Goal: Information Seeking & Learning: Learn about a topic

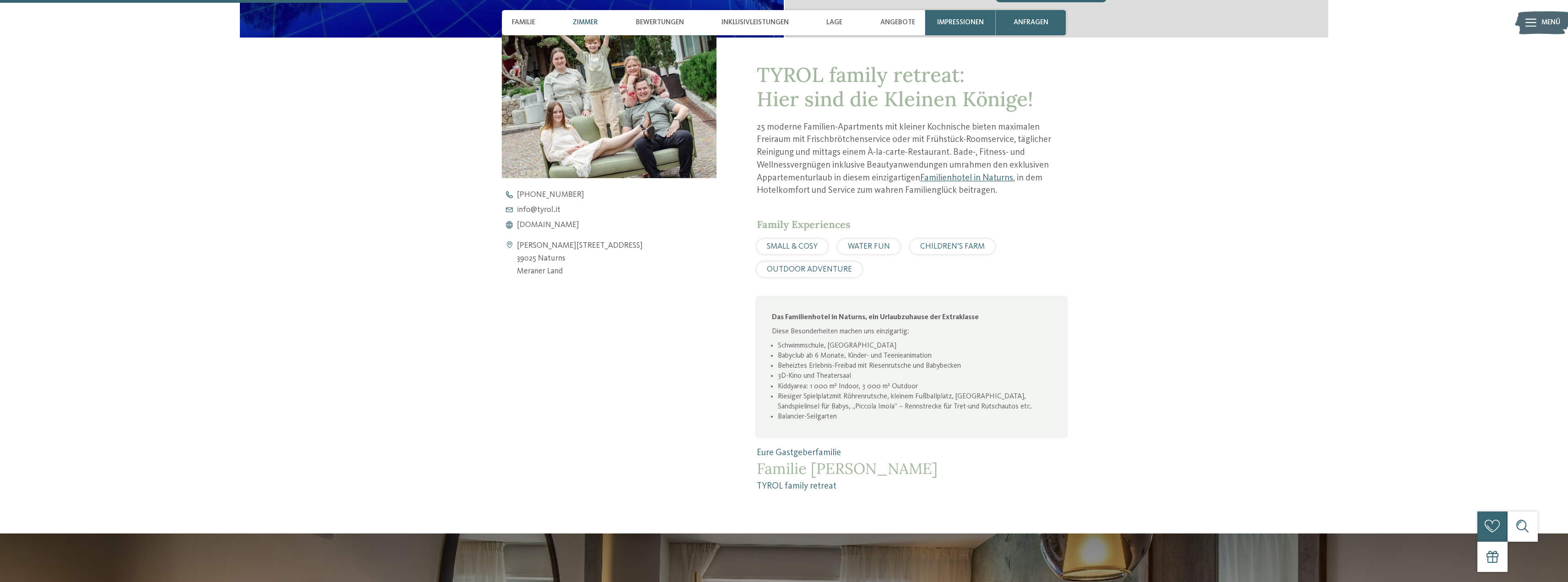
scroll to position [855, 0]
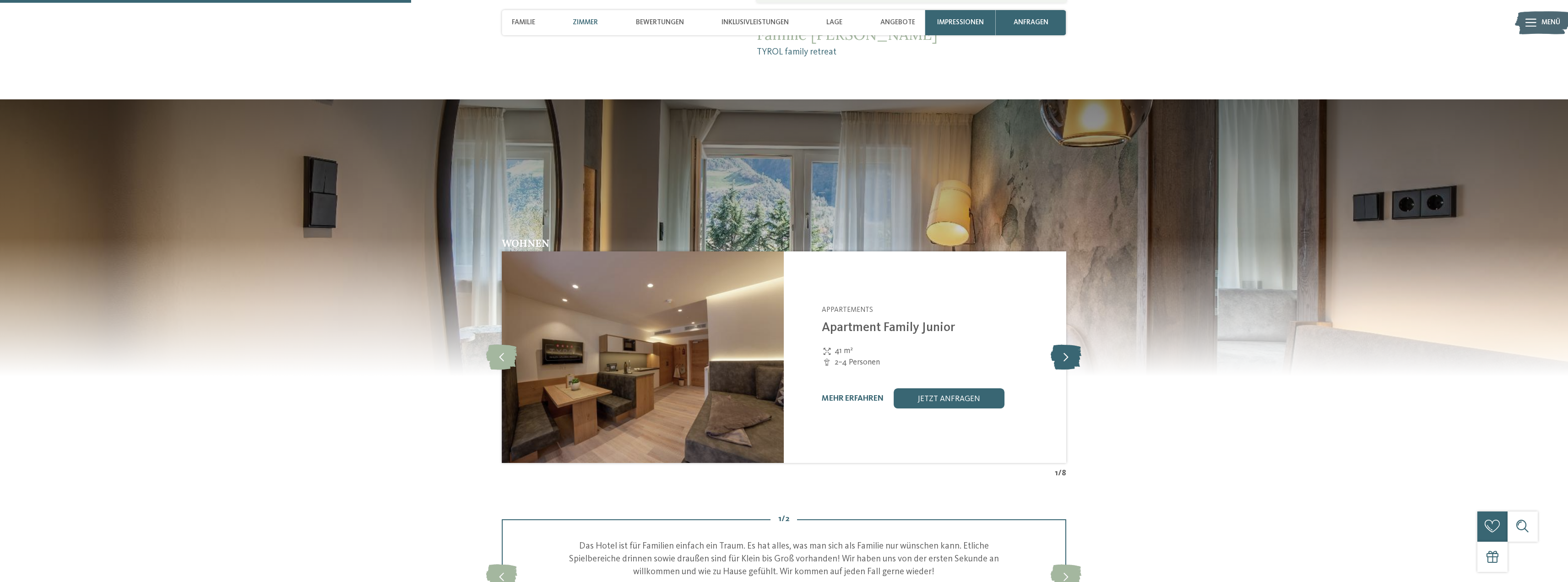
click at [1071, 361] on icon at bounding box center [1066, 357] width 31 height 25
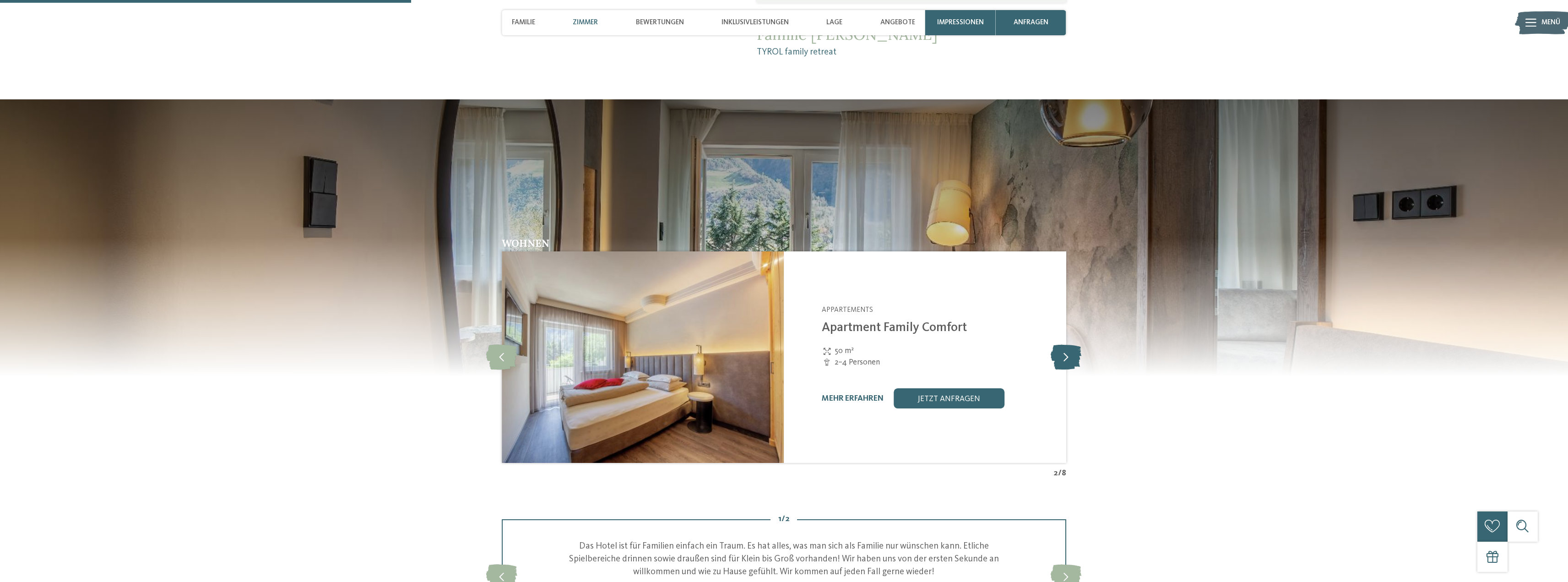
click at [1071, 361] on icon at bounding box center [1066, 357] width 31 height 25
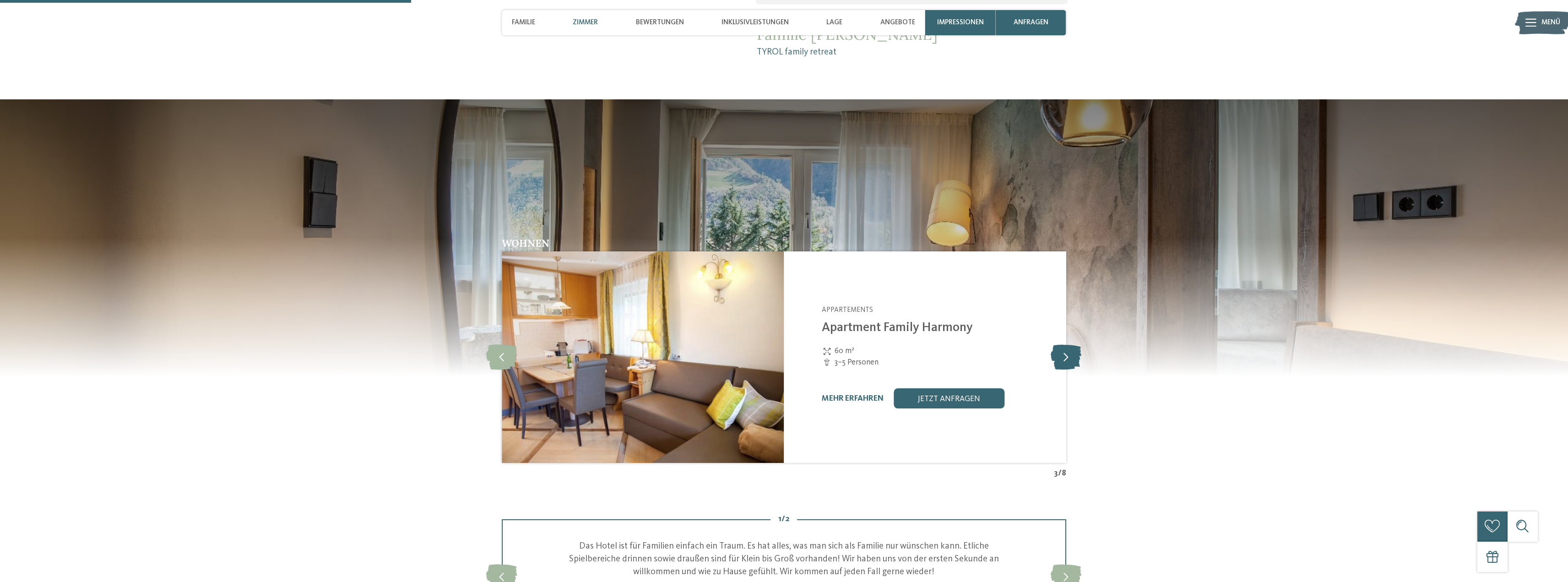
click at [1071, 361] on icon at bounding box center [1066, 357] width 31 height 25
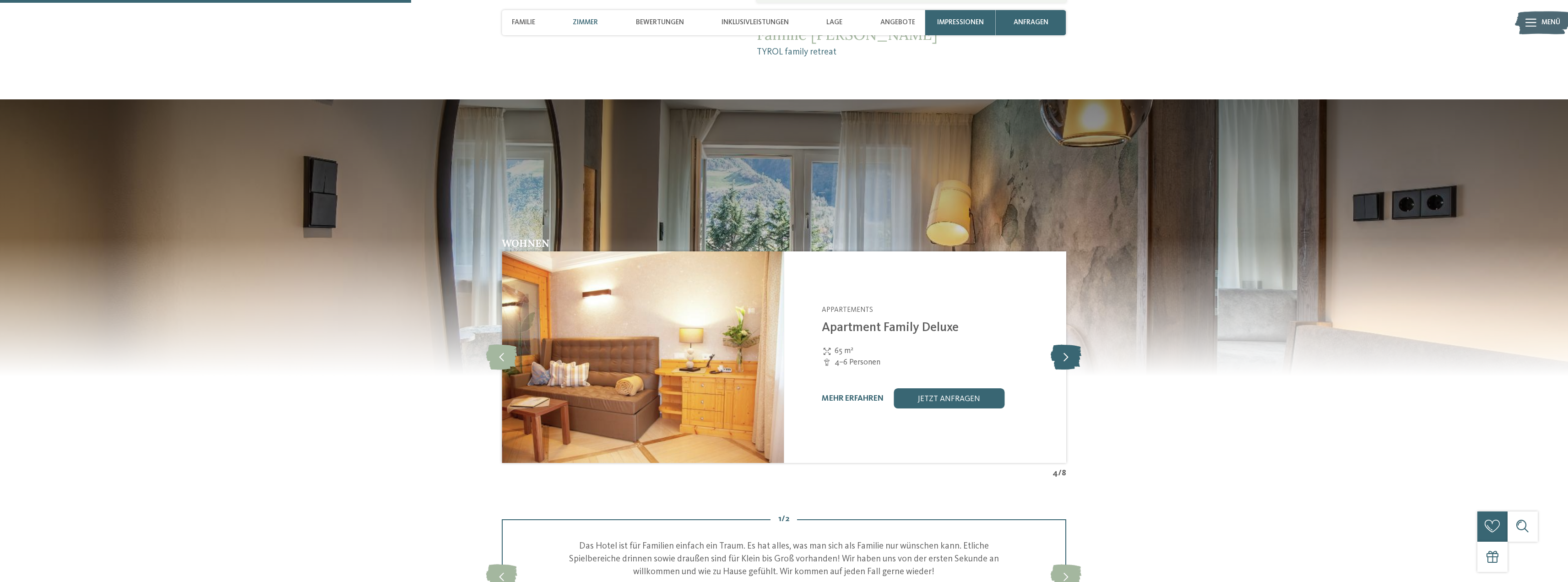
click at [1071, 361] on icon at bounding box center [1066, 357] width 31 height 25
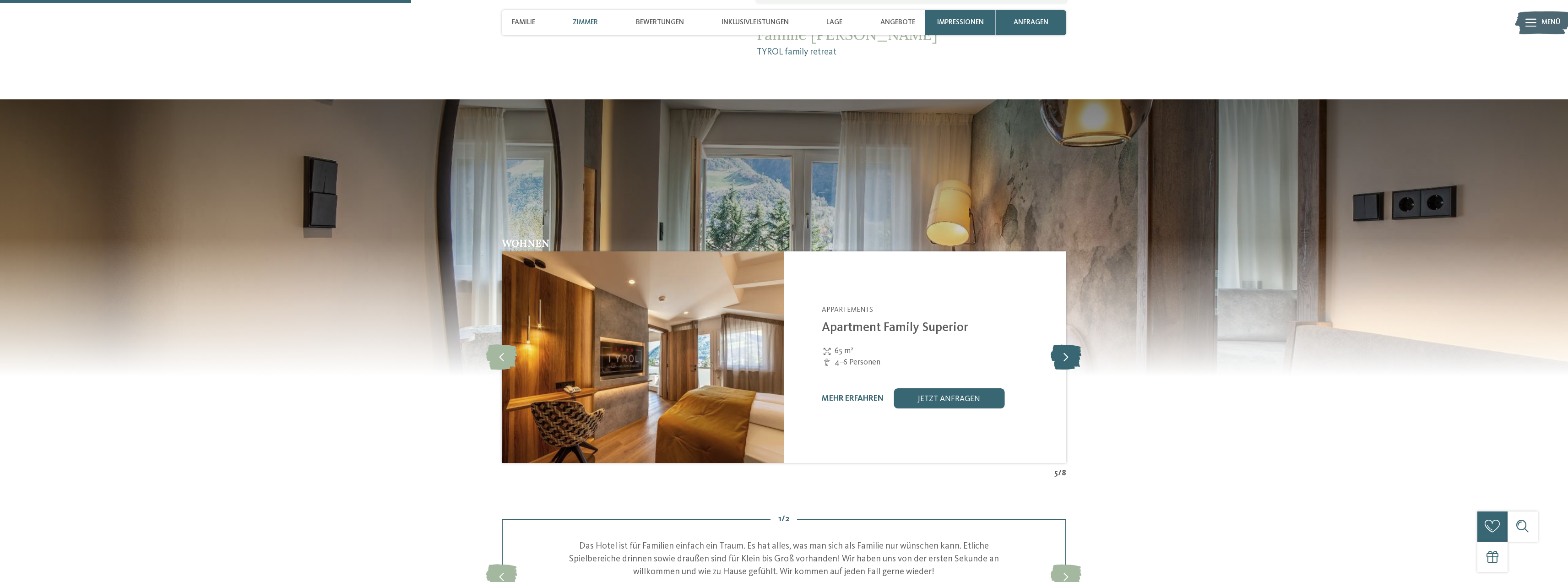
click at [1071, 361] on icon at bounding box center [1066, 357] width 31 height 25
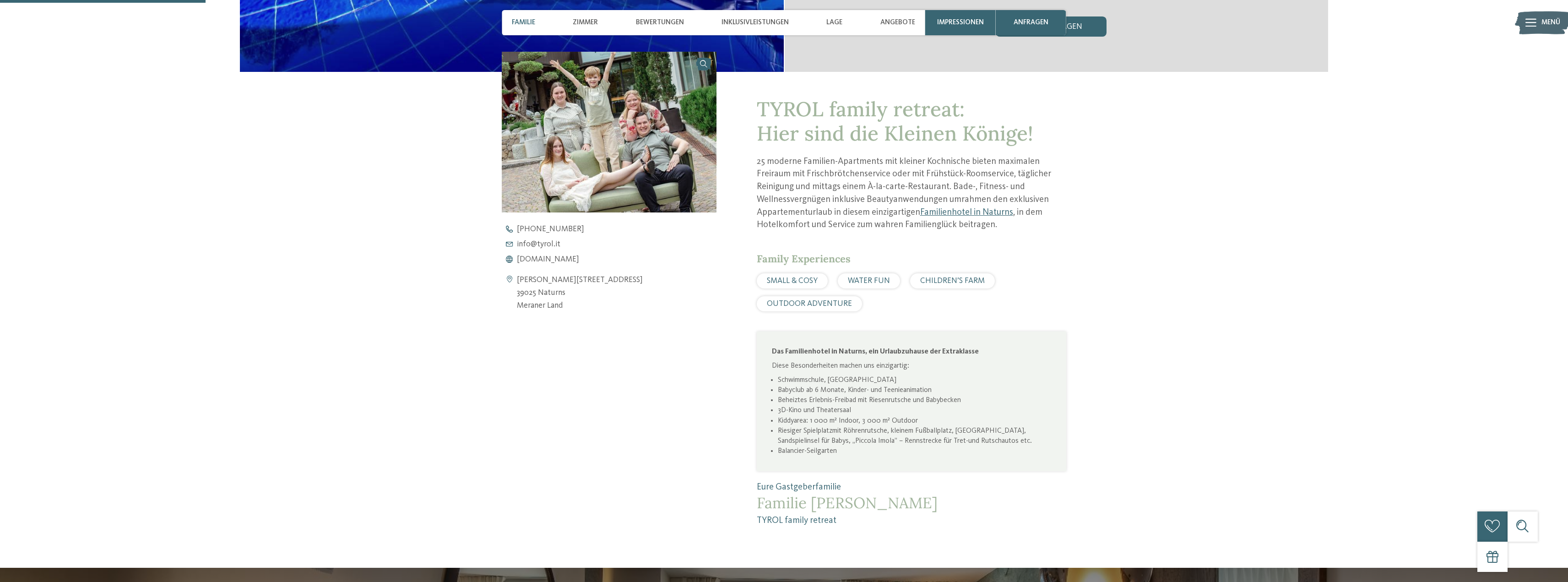
scroll to position [427, 0]
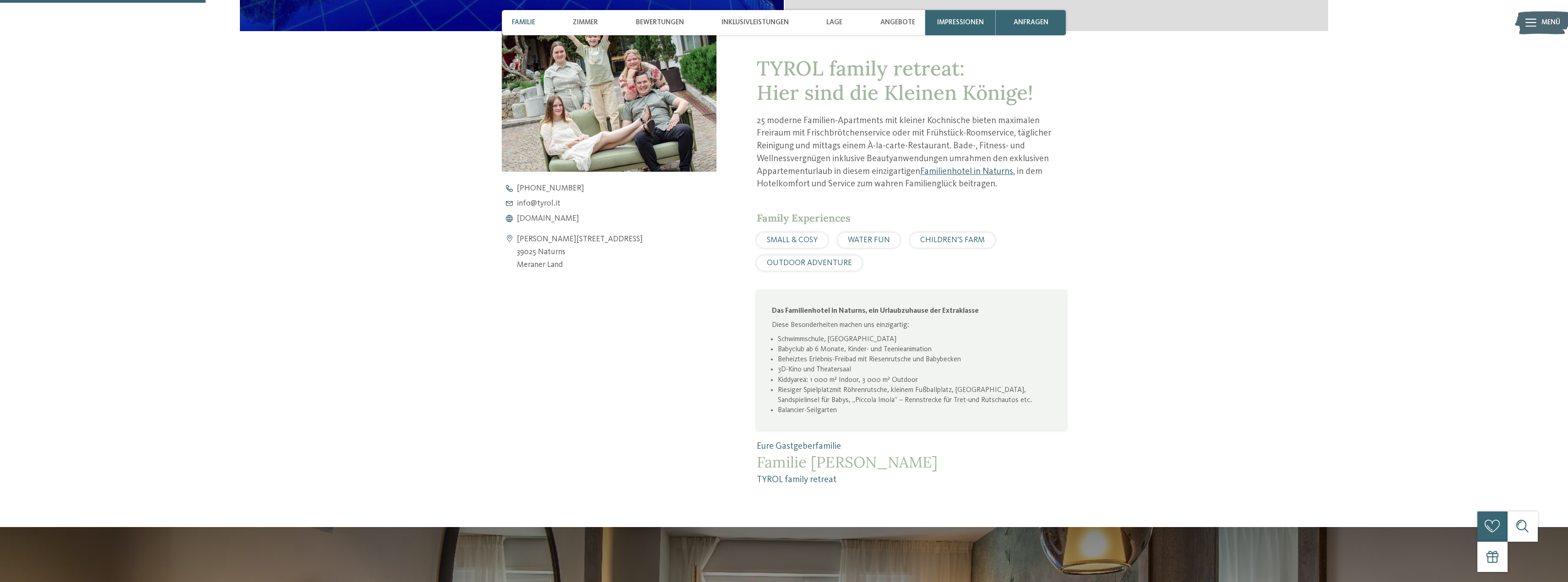
click at [892, 238] on div "WATER FUN" at bounding box center [869, 240] width 63 height 15
click at [877, 241] on span "WATER FUN" at bounding box center [868, 240] width 42 height 8
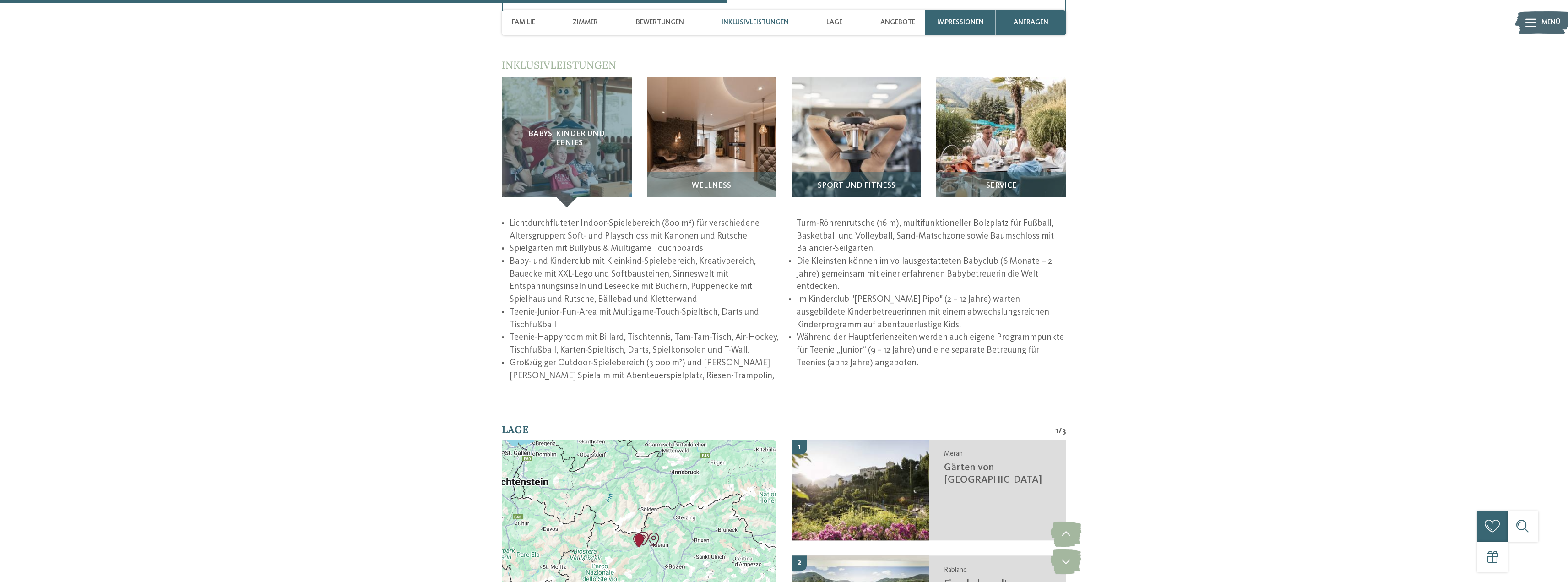
scroll to position [1068, 0]
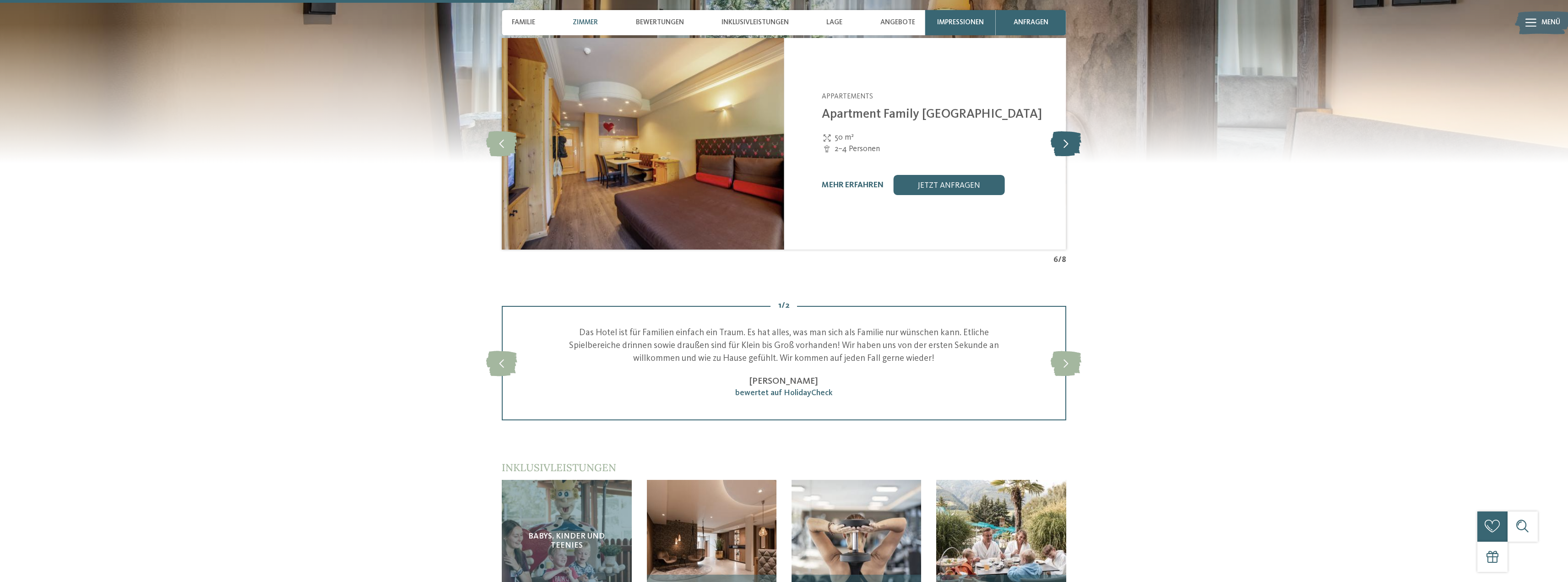
click at [1062, 147] on icon at bounding box center [1066, 143] width 31 height 25
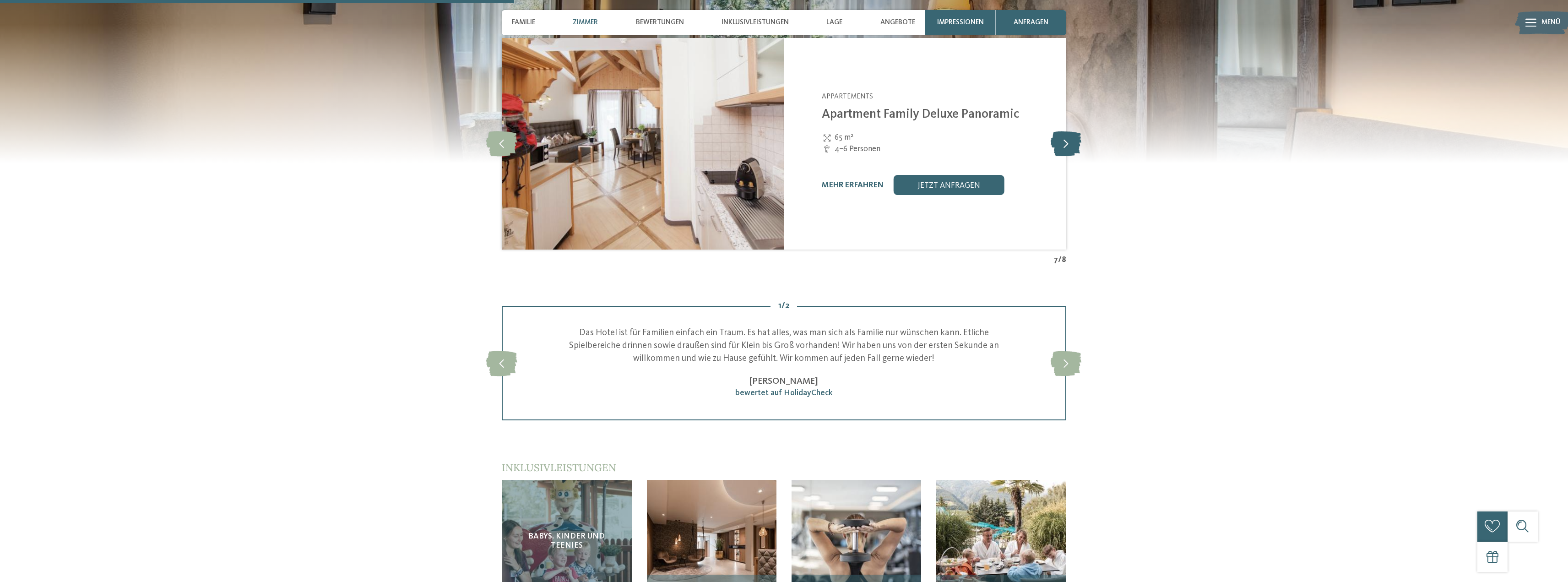
click at [1066, 148] on icon at bounding box center [1066, 143] width 31 height 25
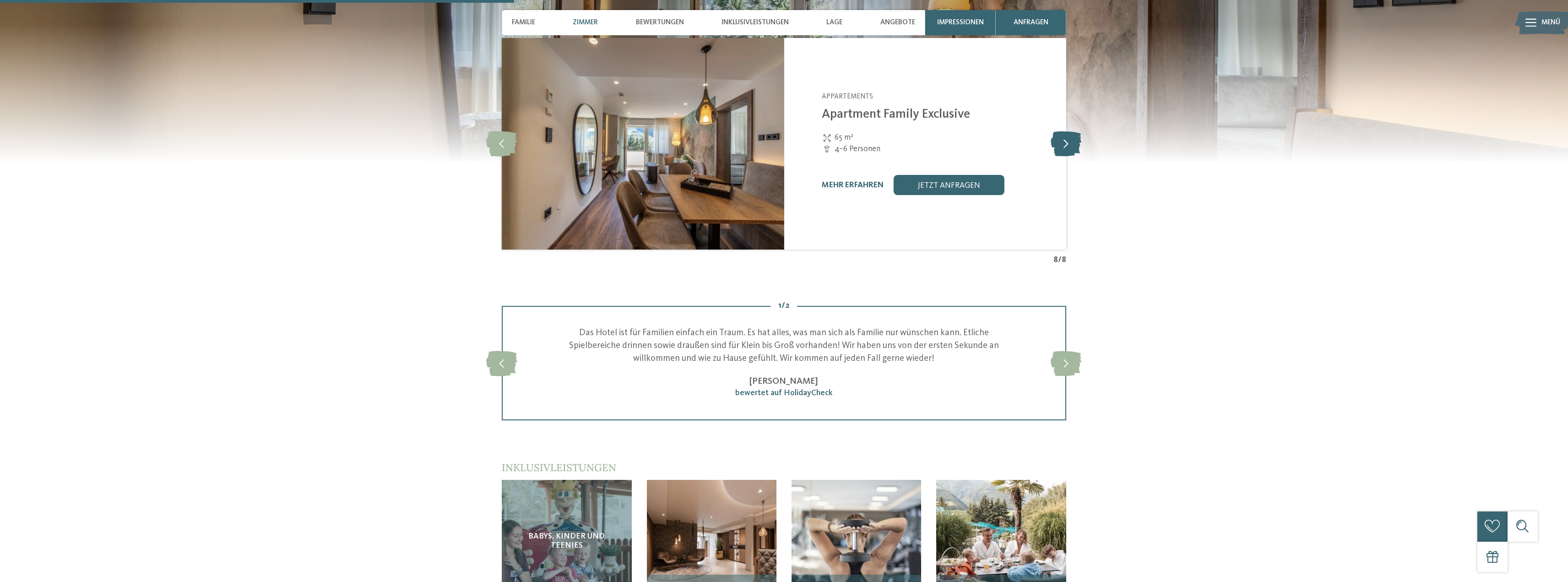
click at [1066, 148] on icon at bounding box center [1066, 143] width 31 height 25
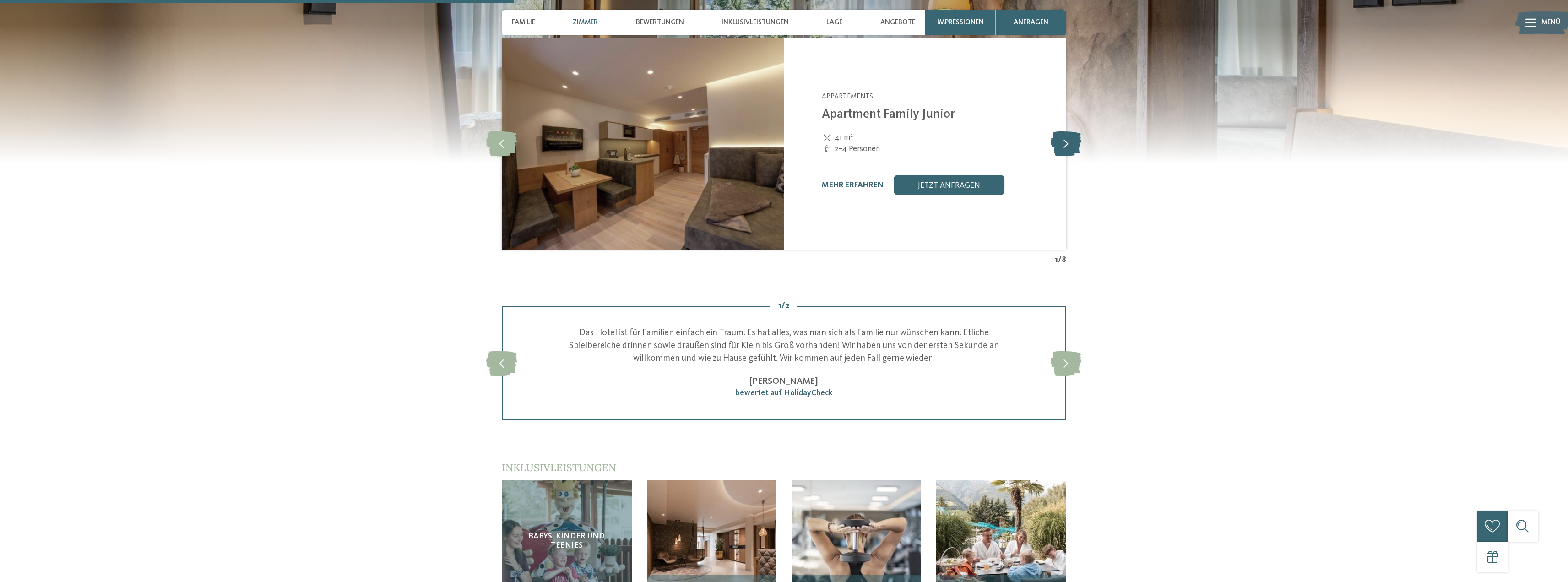
click at [1066, 148] on icon at bounding box center [1066, 143] width 31 height 25
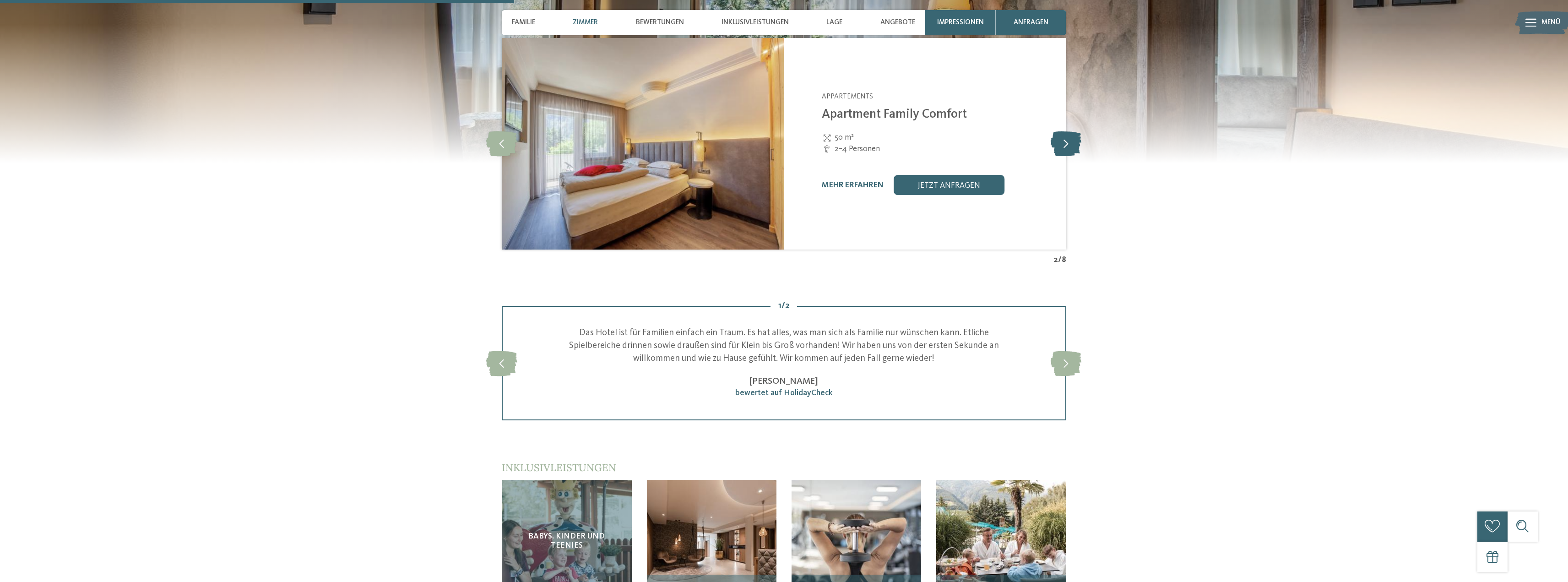
click at [1066, 148] on icon at bounding box center [1066, 143] width 31 height 25
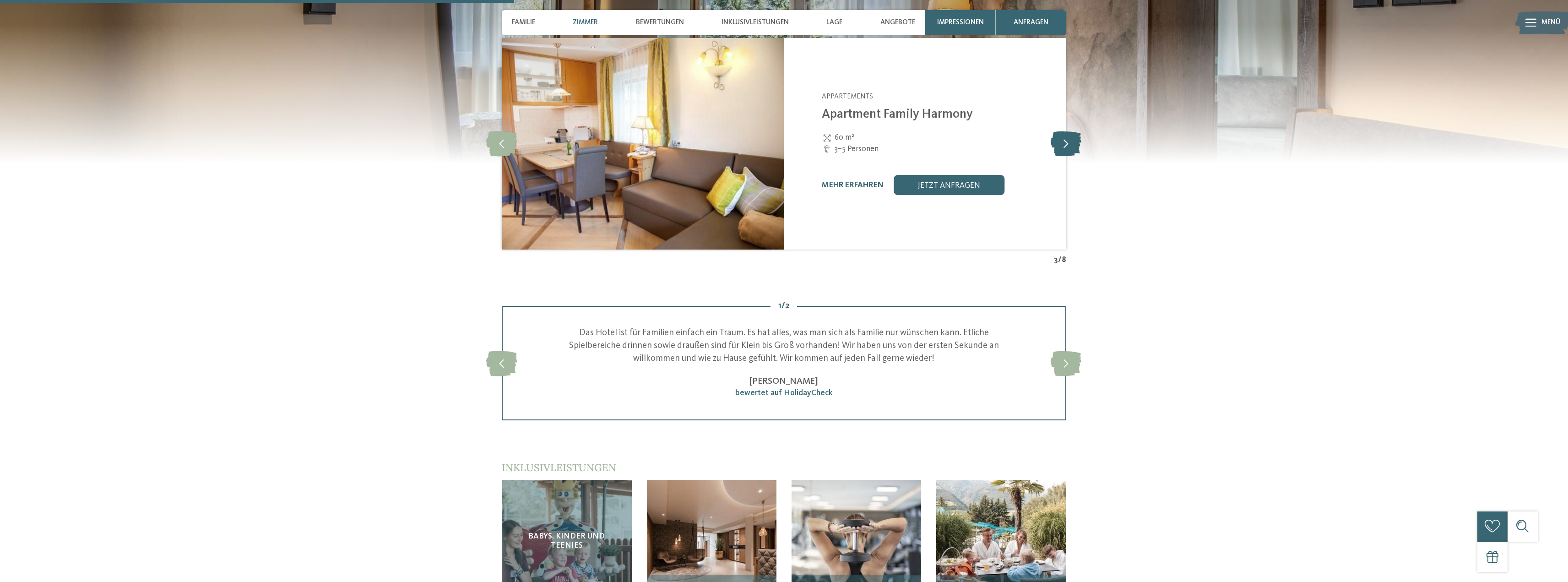
click at [1066, 148] on icon at bounding box center [1066, 143] width 31 height 25
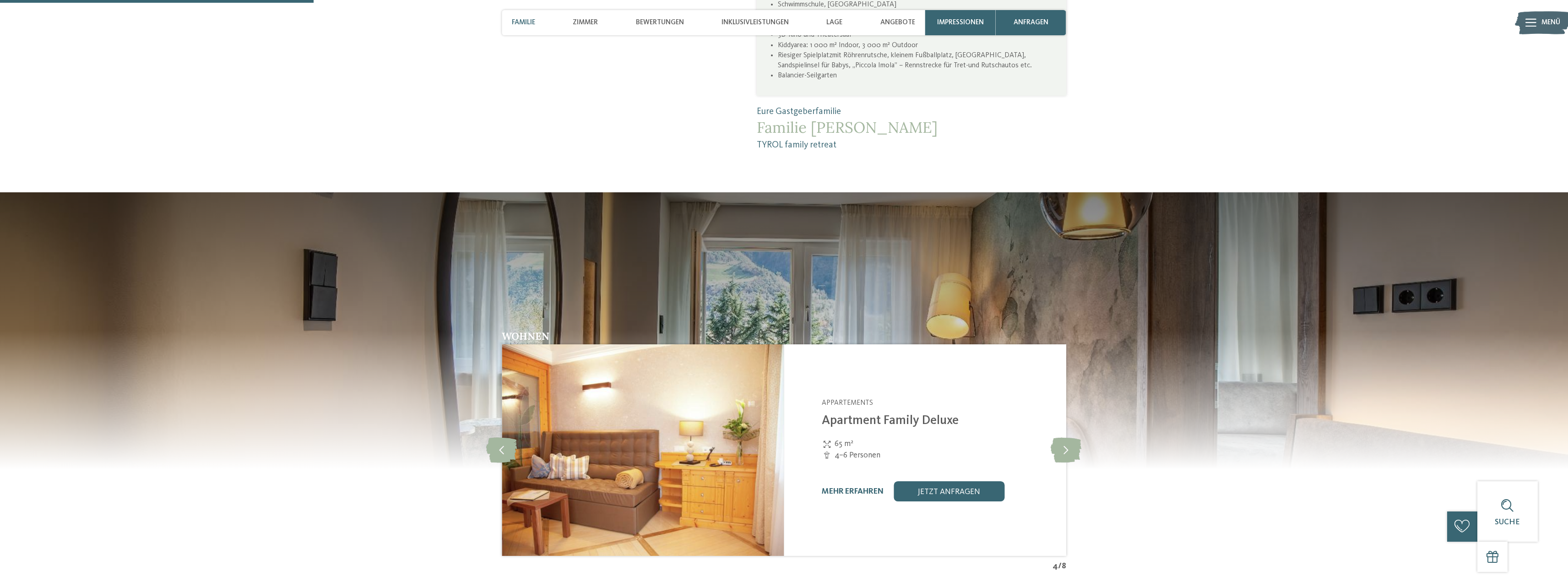
scroll to position [641, 0]
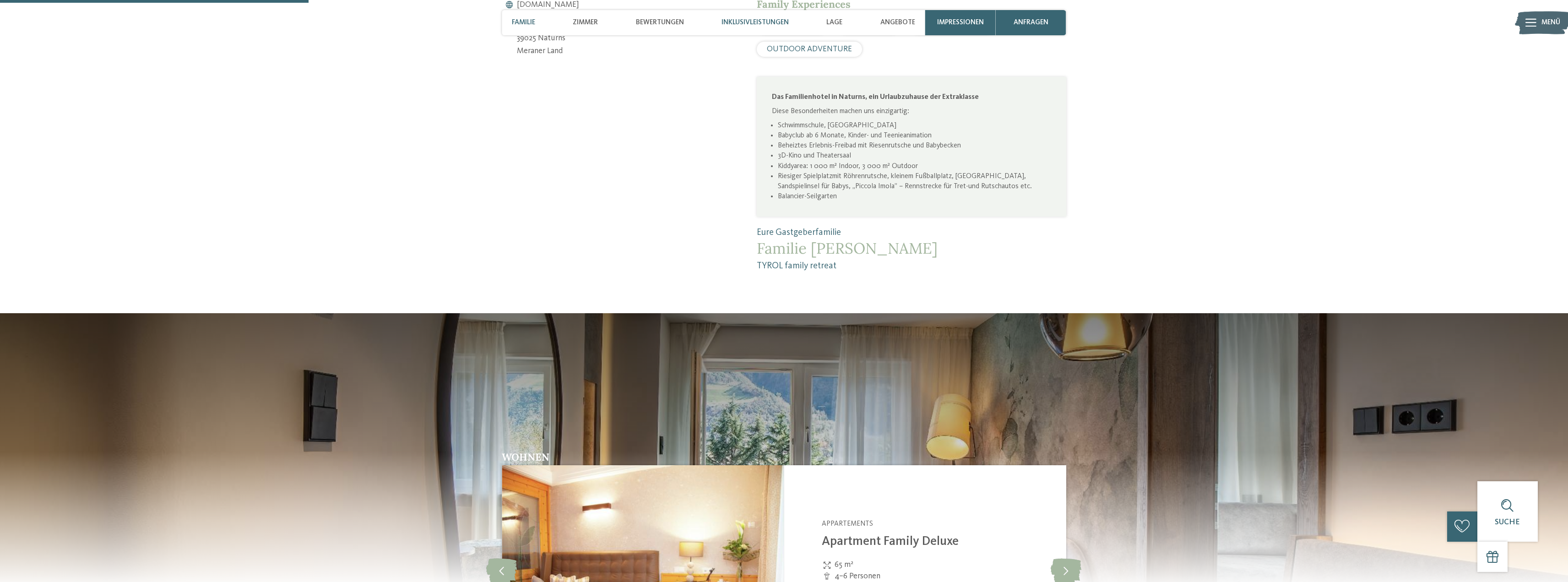
click at [732, 28] on div "Inklusivleistungen" at bounding box center [755, 23] width 78 height 25
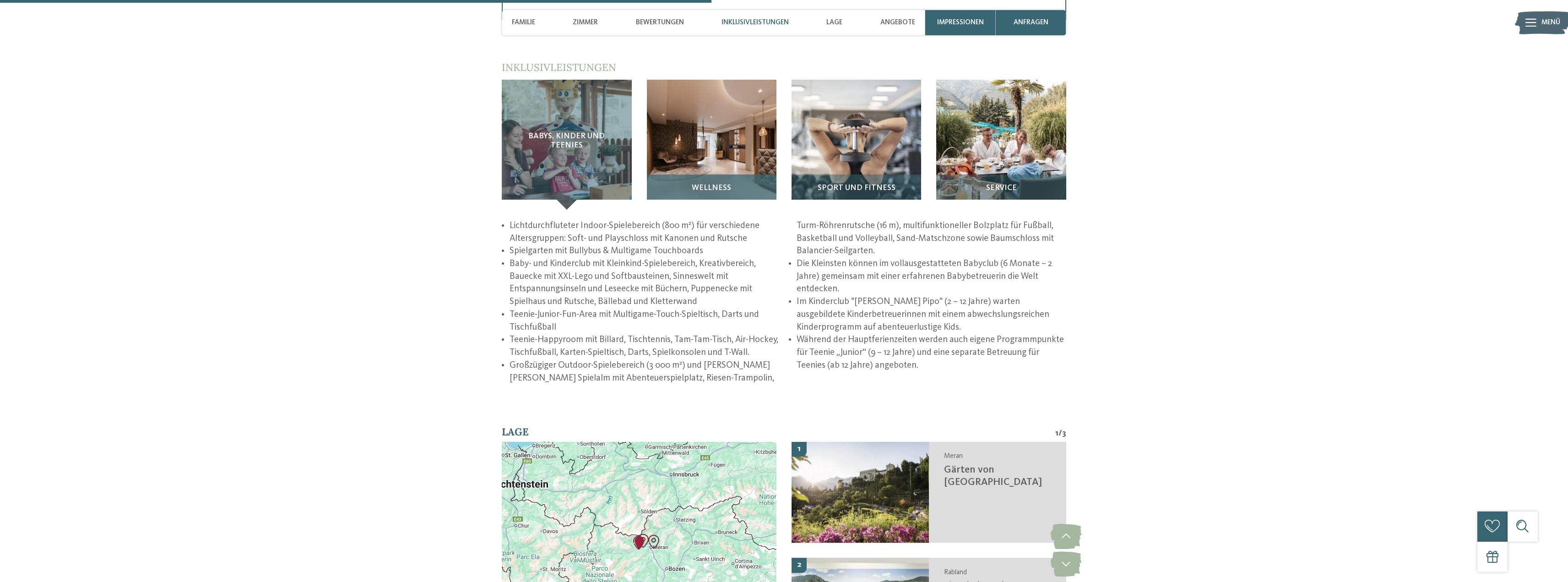
scroll to position [1479, 0]
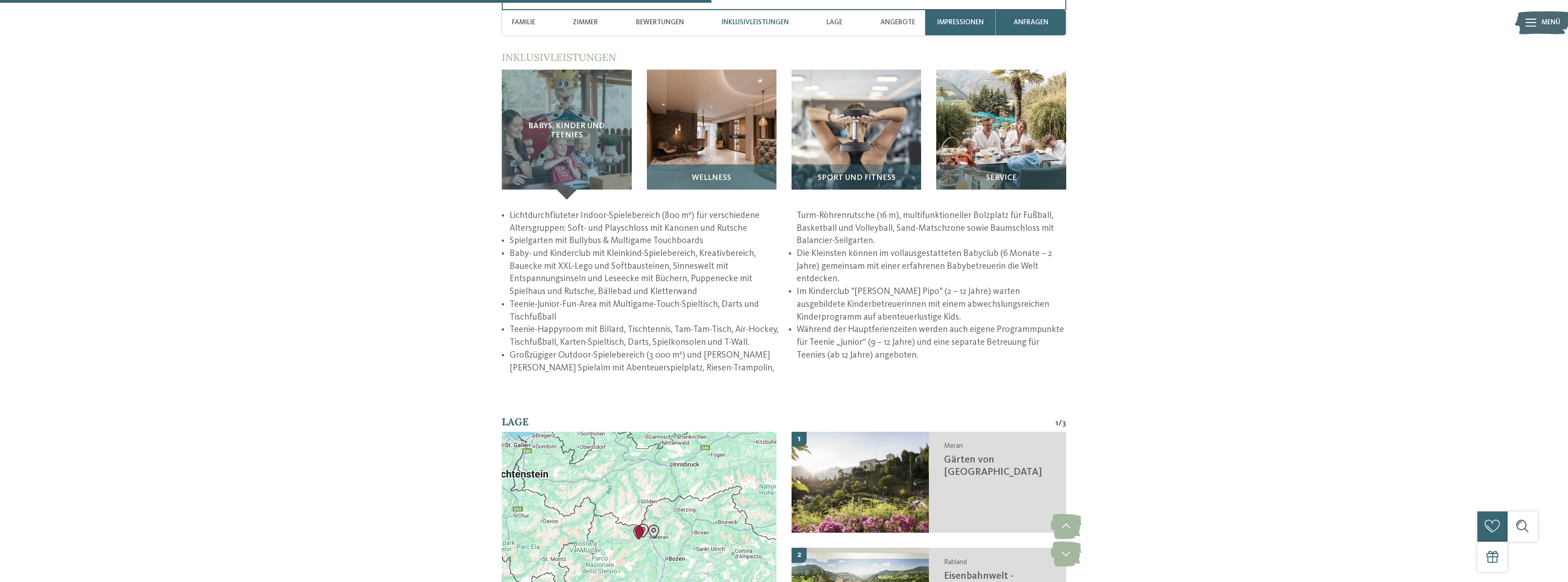
click at [734, 179] on h3 "Wellness" at bounding box center [711, 178] width 120 height 9
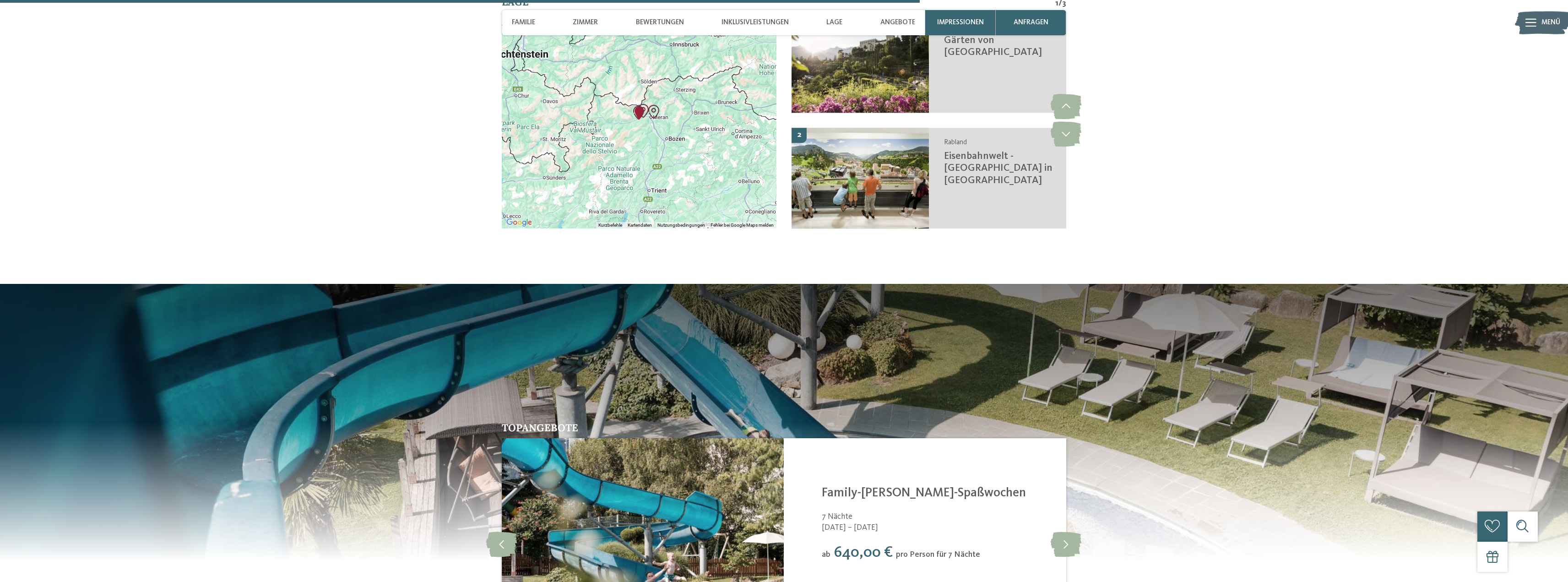
scroll to position [1906, 0]
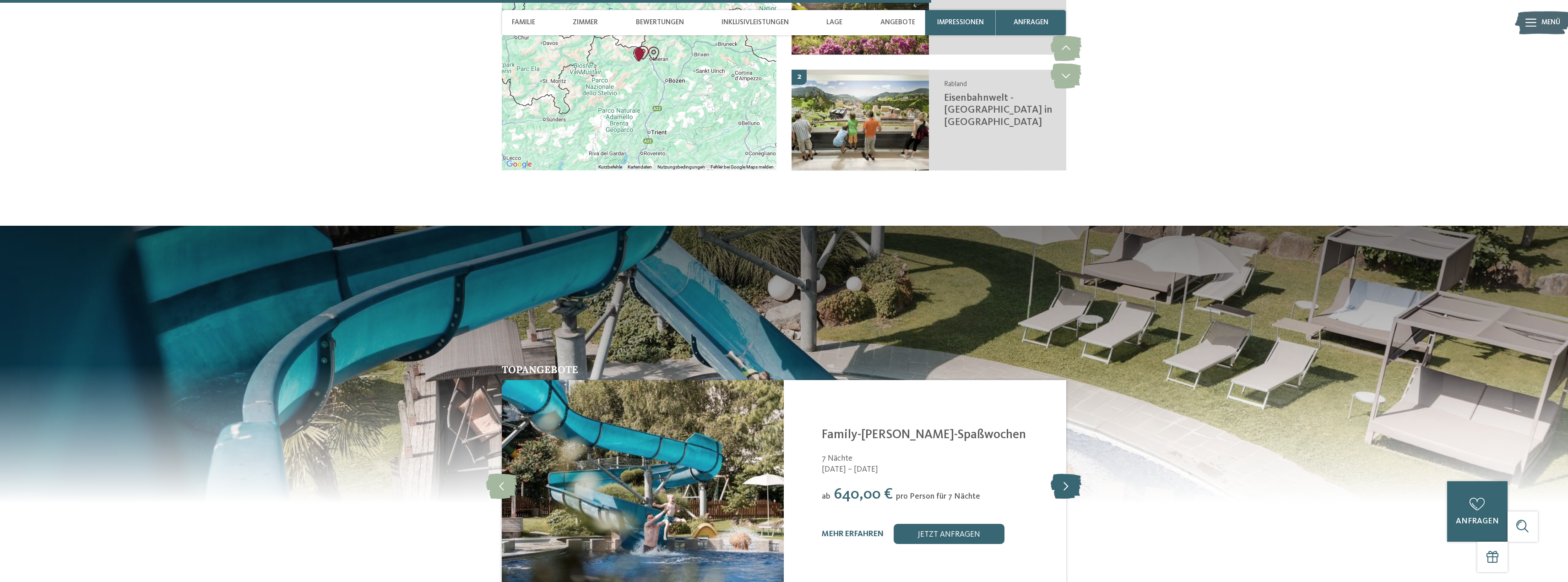
click at [1067, 488] on icon at bounding box center [1066, 486] width 31 height 25
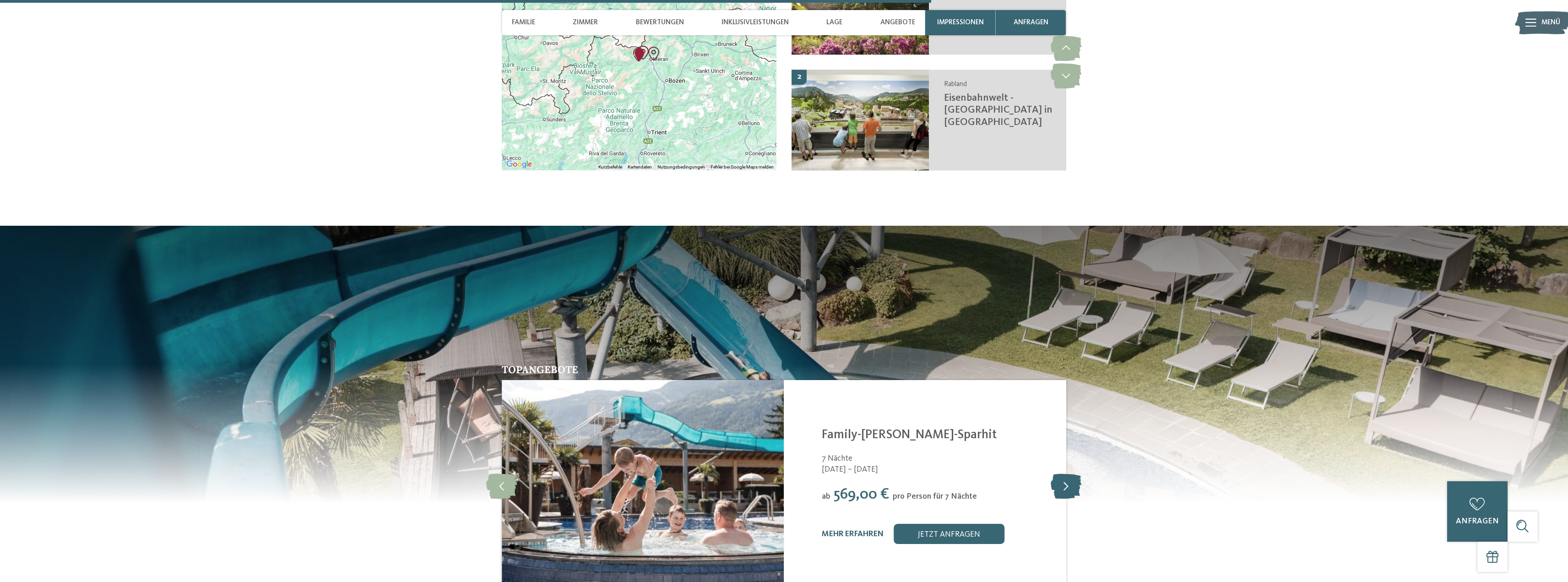
click at [1071, 482] on icon at bounding box center [1066, 486] width 31 height 25
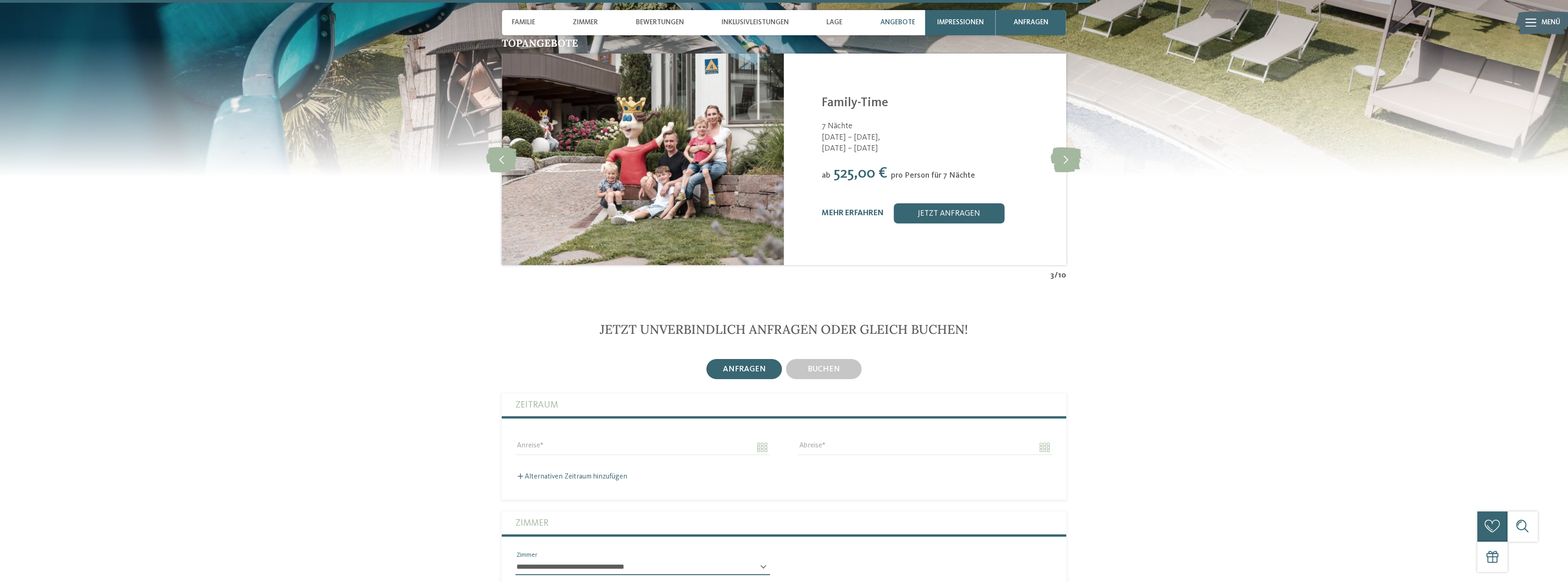
scroll to position [2244, 0]
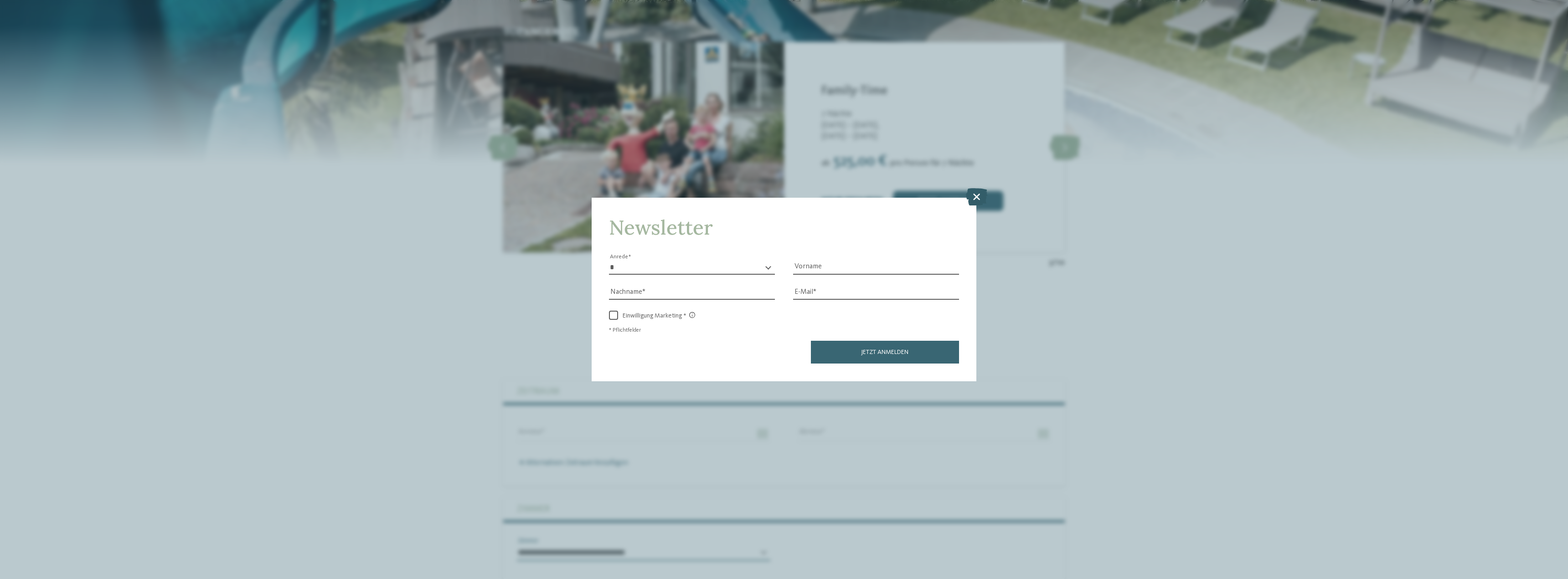
click at [973, 193] on icon at bounding box center [976, 197] width 21 height 17
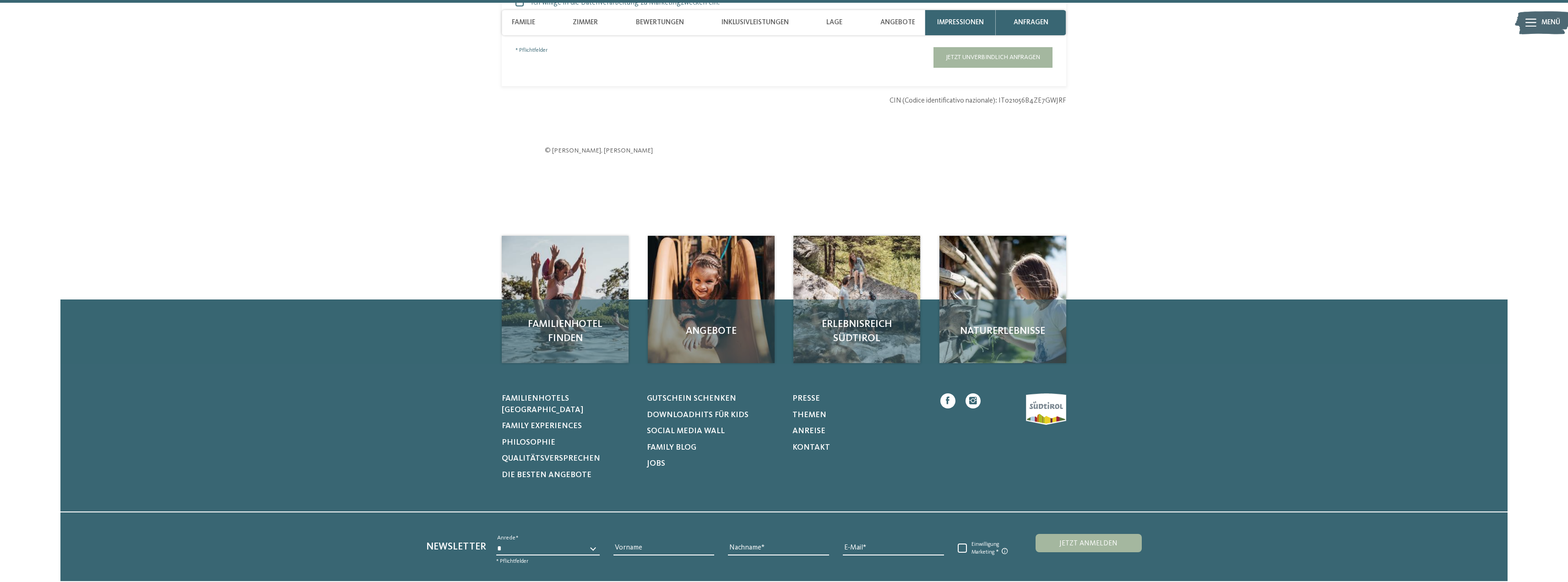
scroll to position [3209, 0]
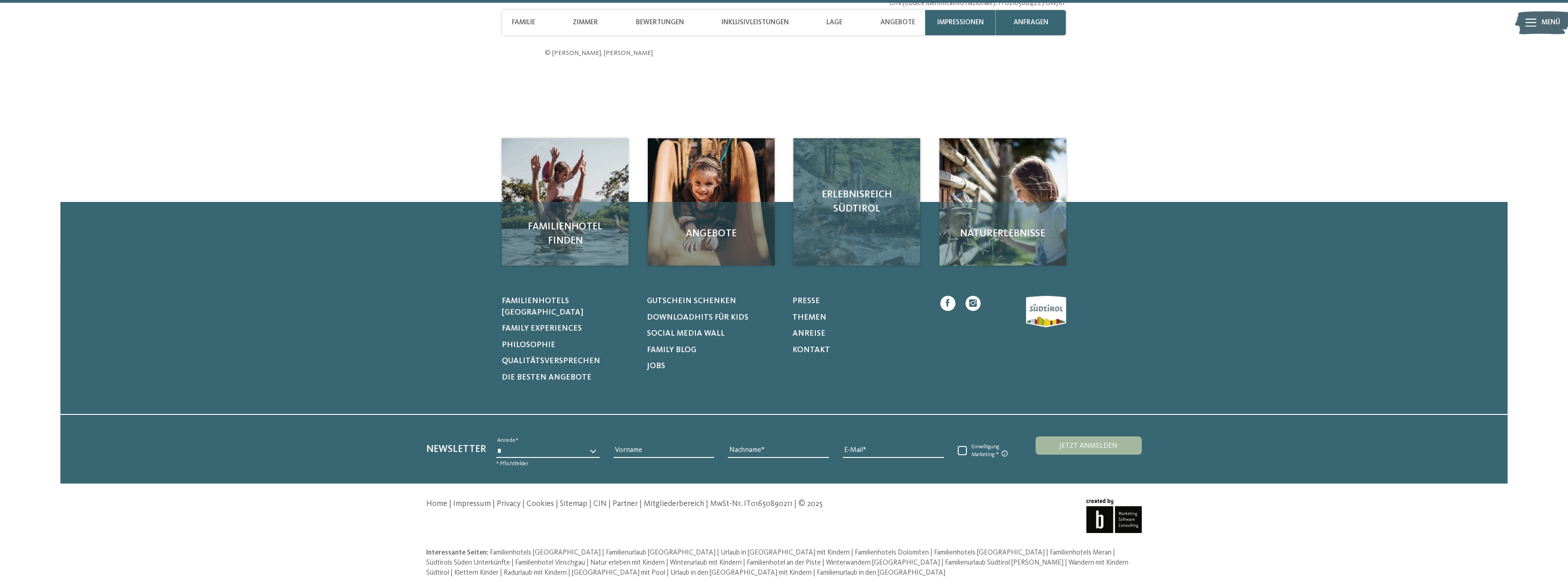
click at [851, 235] on div "Erlebnisreich Südtirol" at bounding box center [857, 202] width 127 height 127
click at [853, 208] on span "Erlebnisreich Südtirol" at bounding box center [857, 202] width 106 height 28
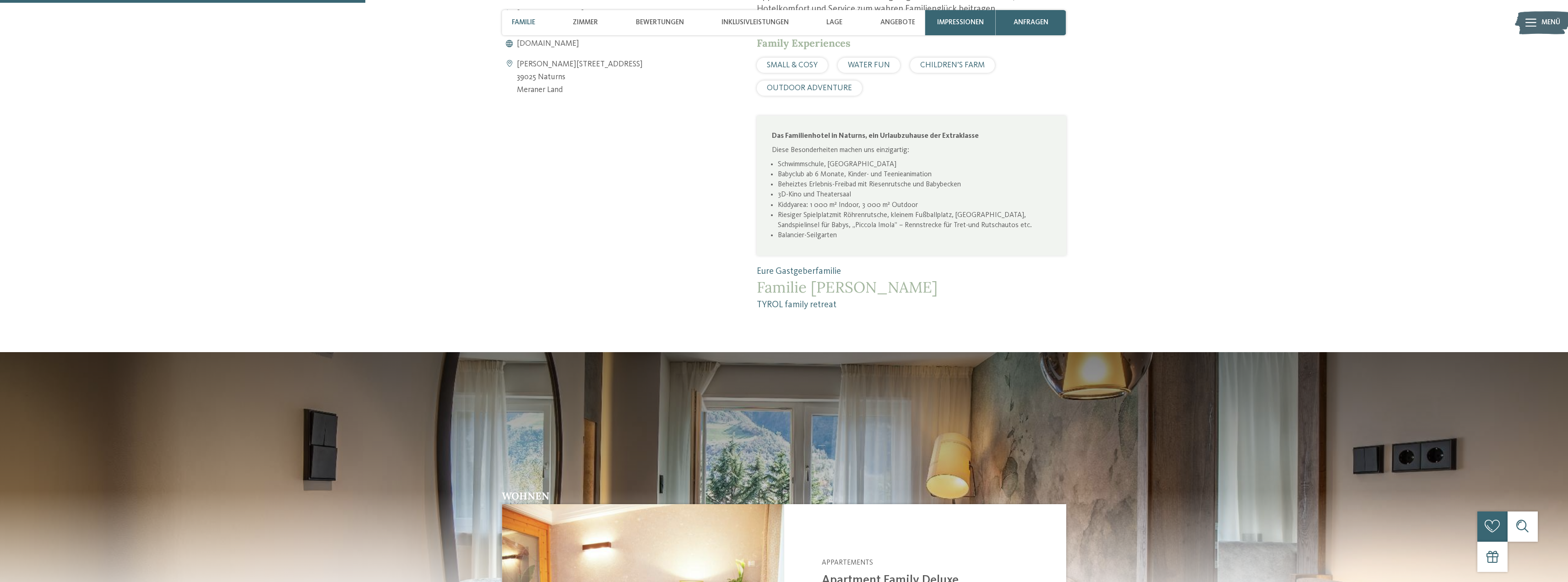
scroll to position [748, 0]
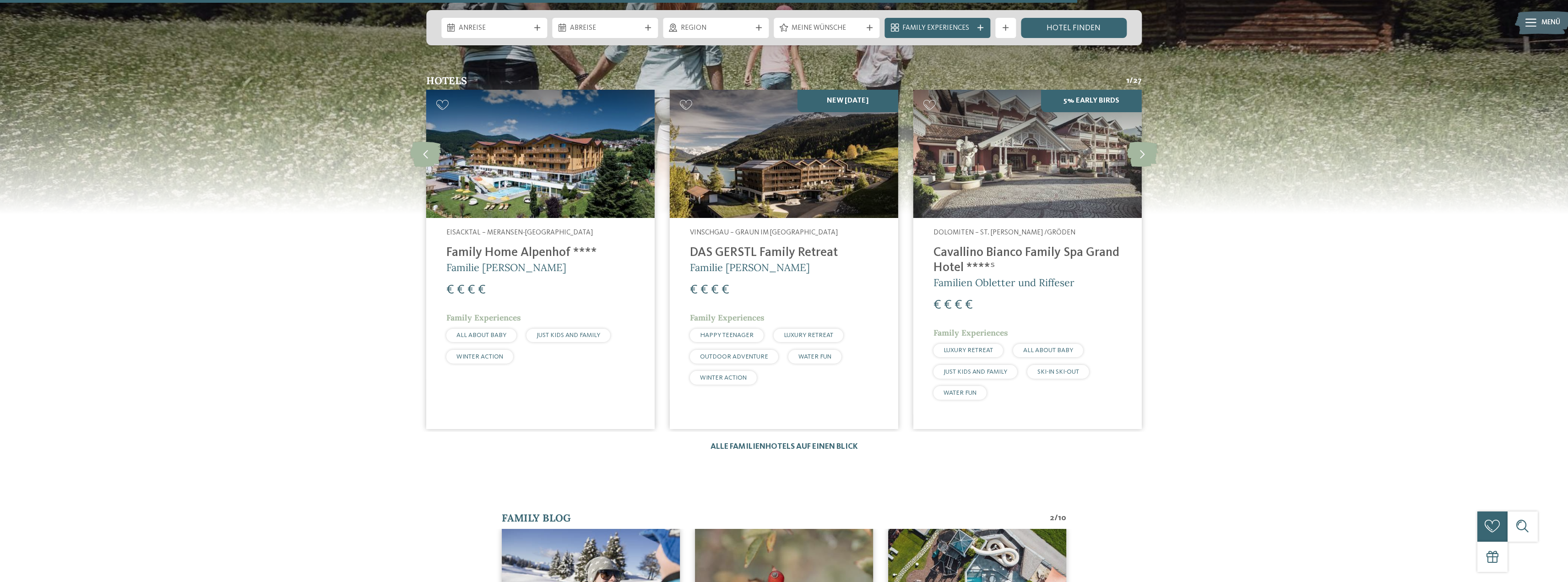
scroll to position [1817, 0]
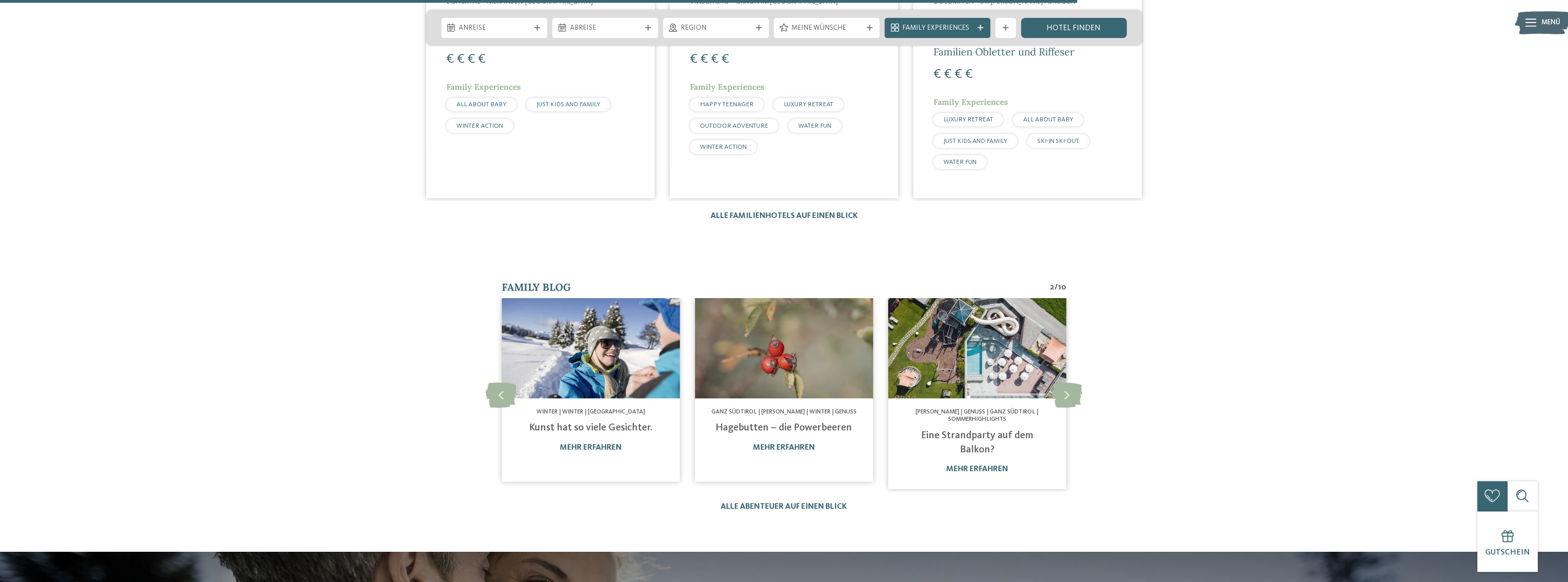
click at [980, 304] on img at bounding box center [977, 348] width 178 height 100
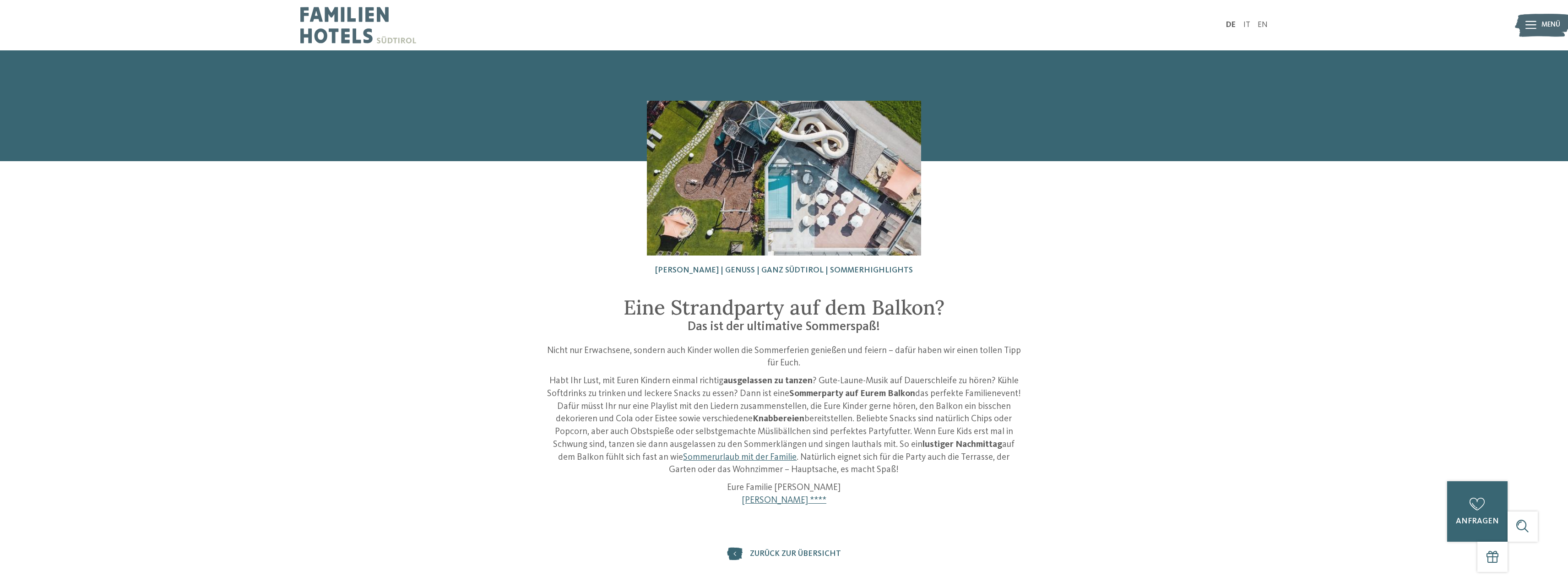
click at [822, 178] on img at bounding box center [784, 178] width 275 height 155
click at [815, 173] on img at bounding box center [784, 178] width 275 height 155
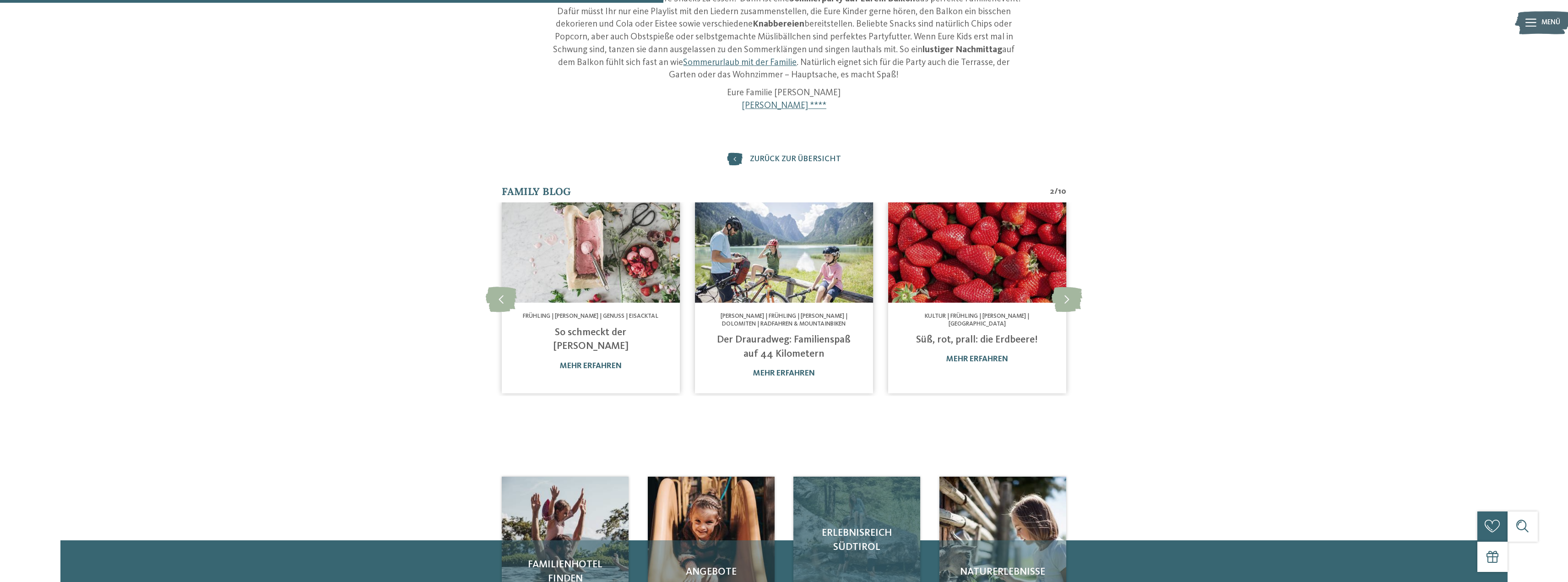
scroll to position [305, 0]
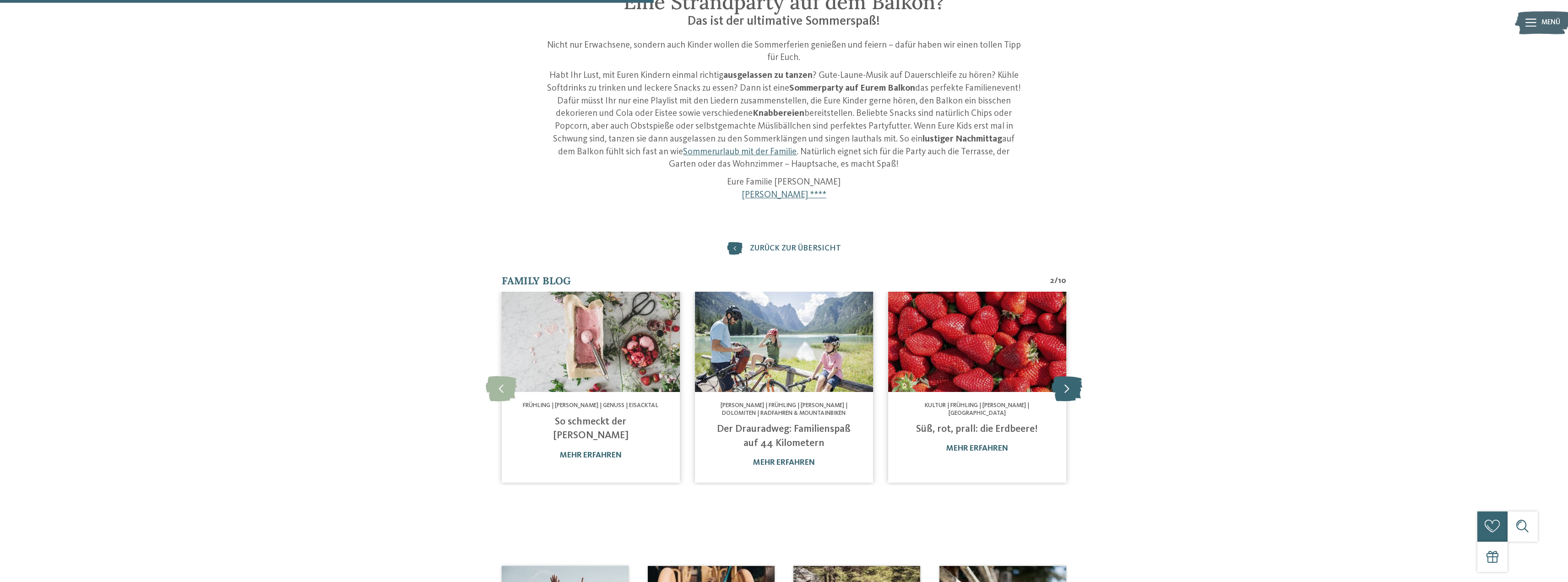
click at [1064, 378] on icon at bounding box center [1067, 389] width 31 height 25
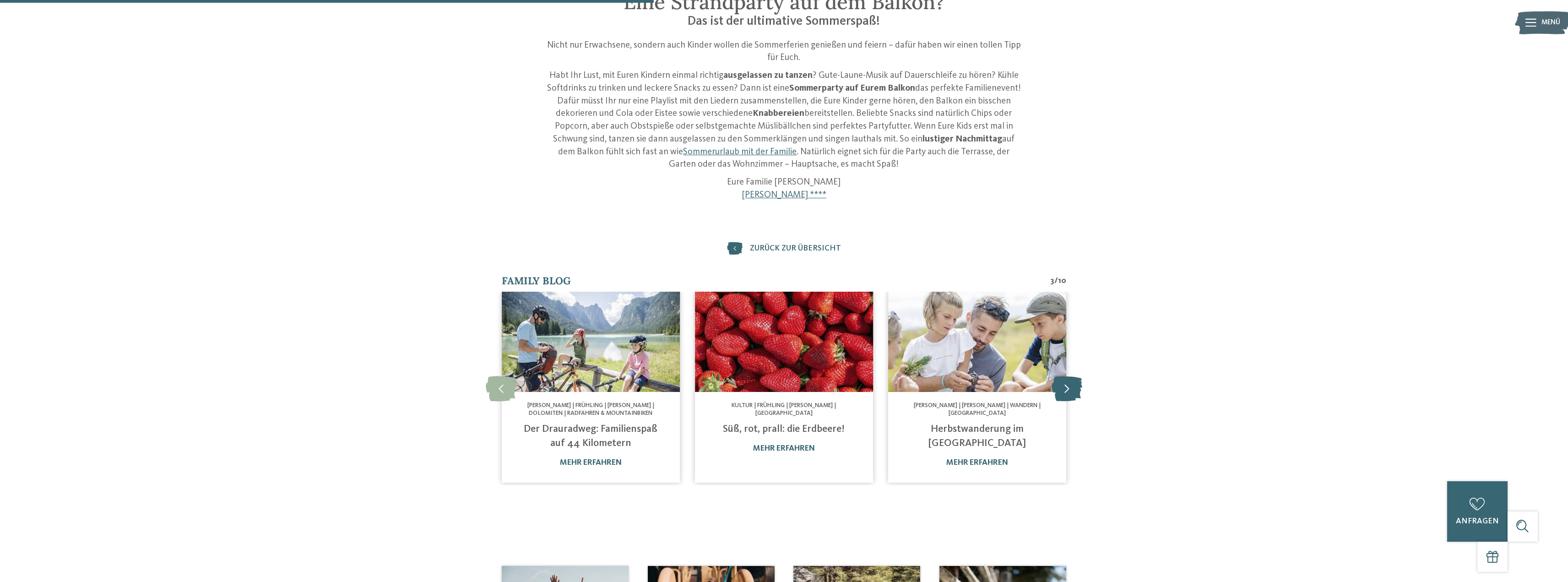
click at [1064, 387] on icon at bounding box center [1067, 389] width 31 height 25
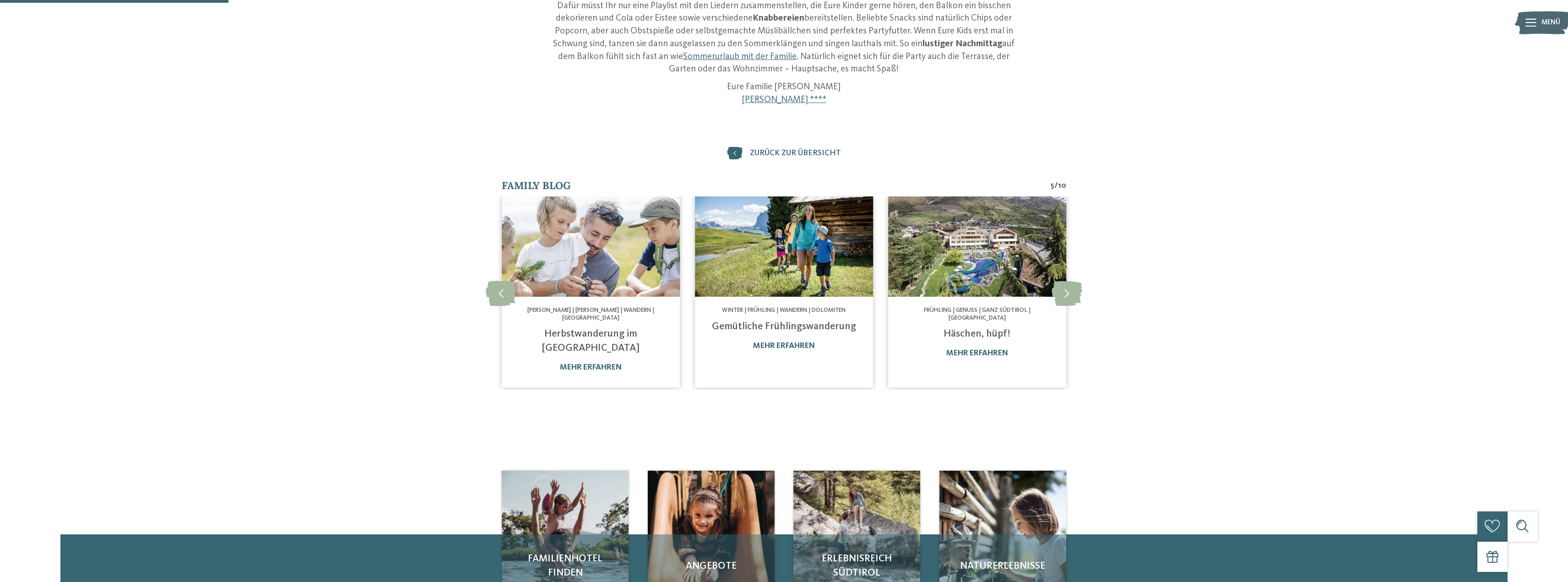
scroll to position [427, 0]
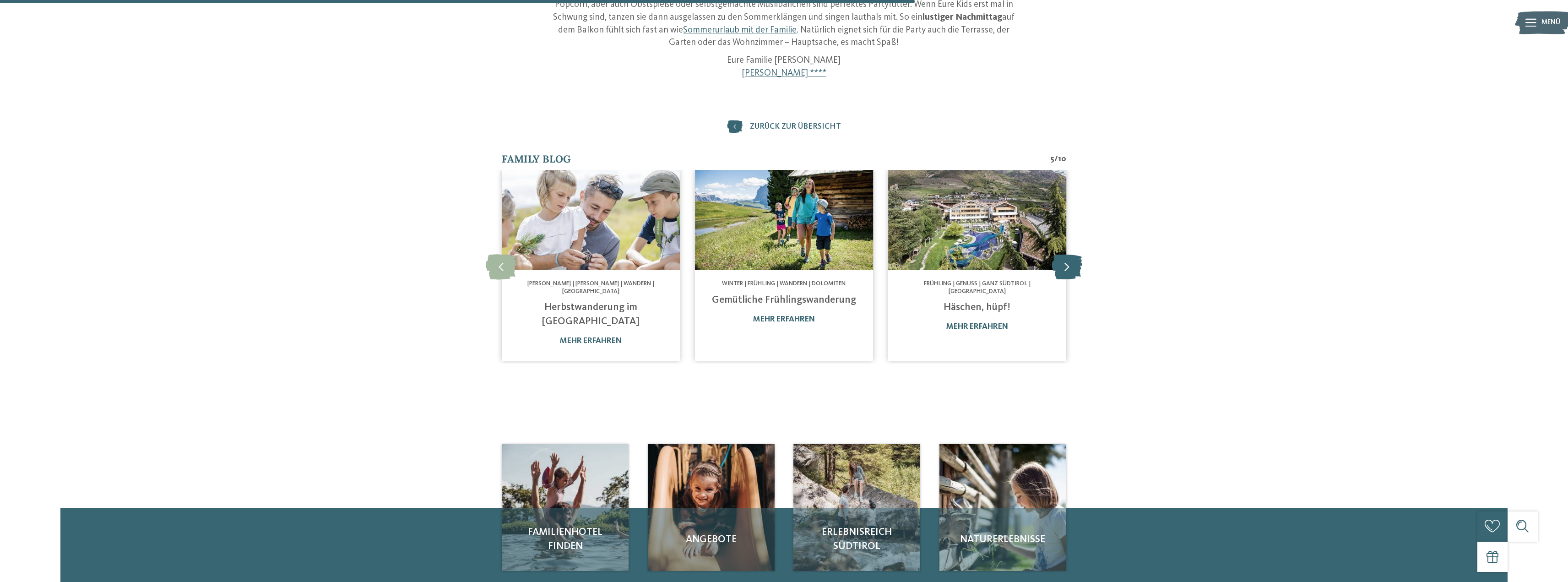
click at [1069, 273] on icon at bounding box center [1067, 267] width 31 height 25
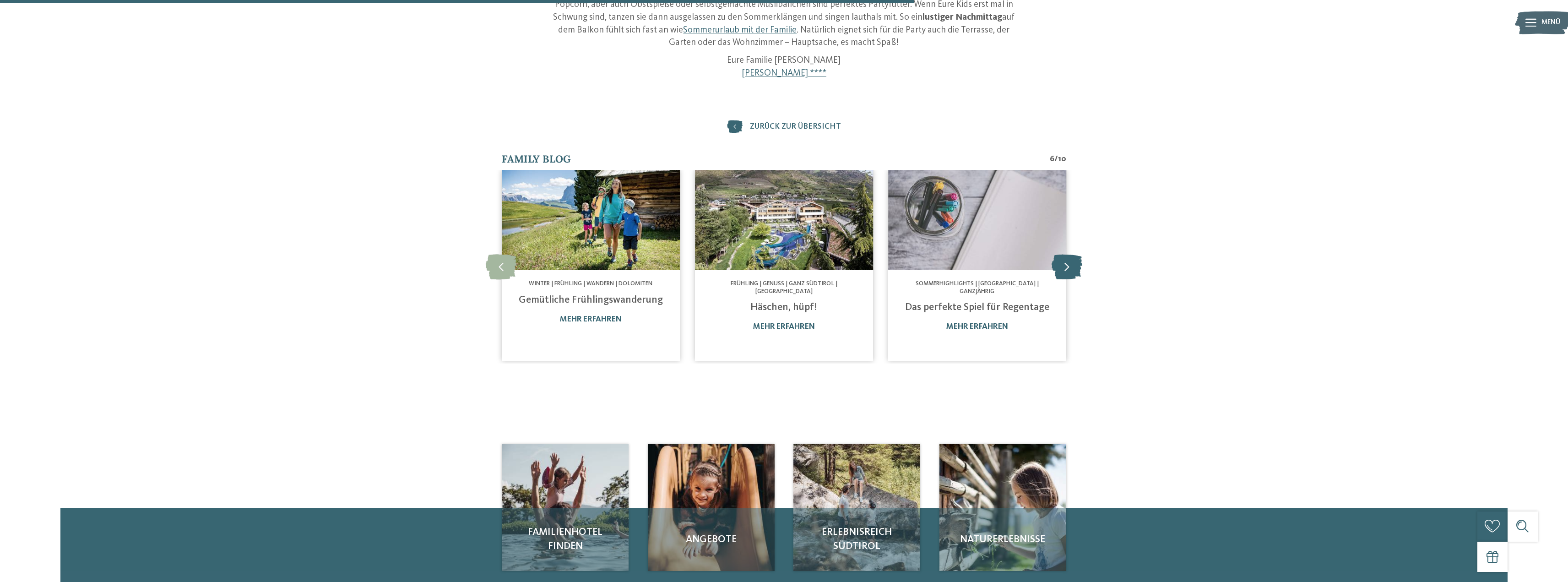
click at [1069, 273] on icon at bounding box center [1067, 267] width 31 height 25
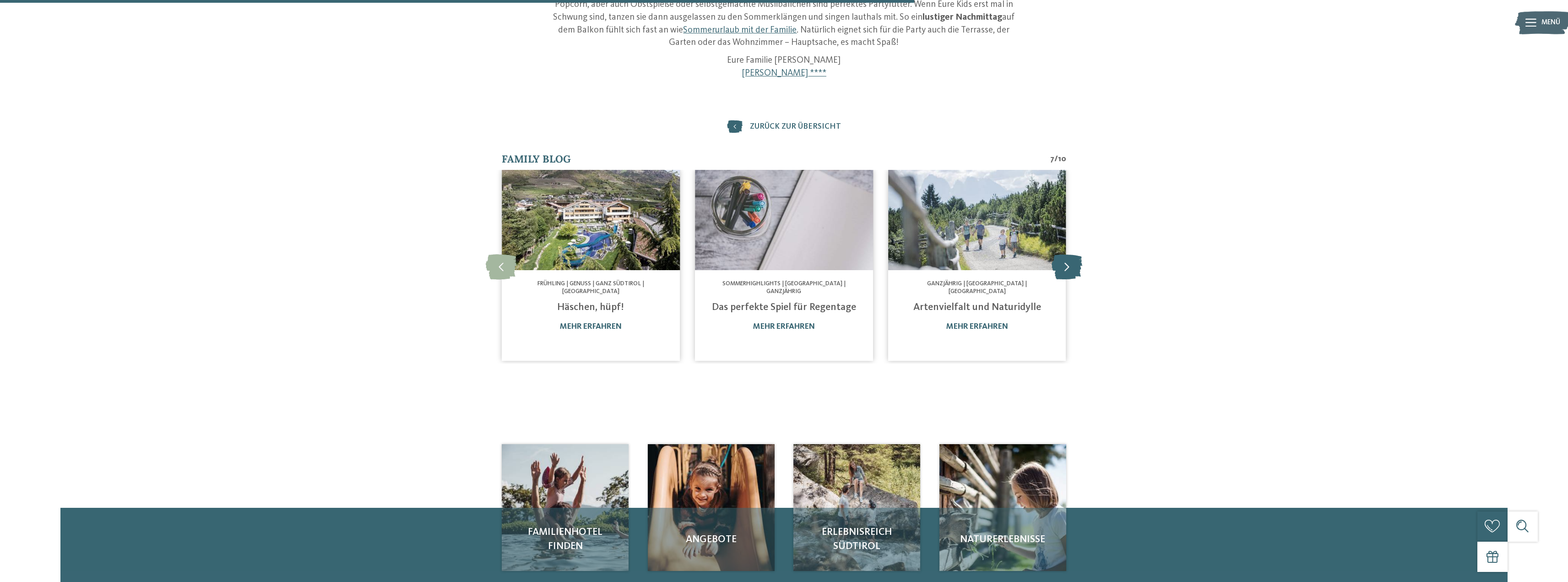
click at [1069, 273] on icon at bounding box center [1067, 267] width 31 height 25
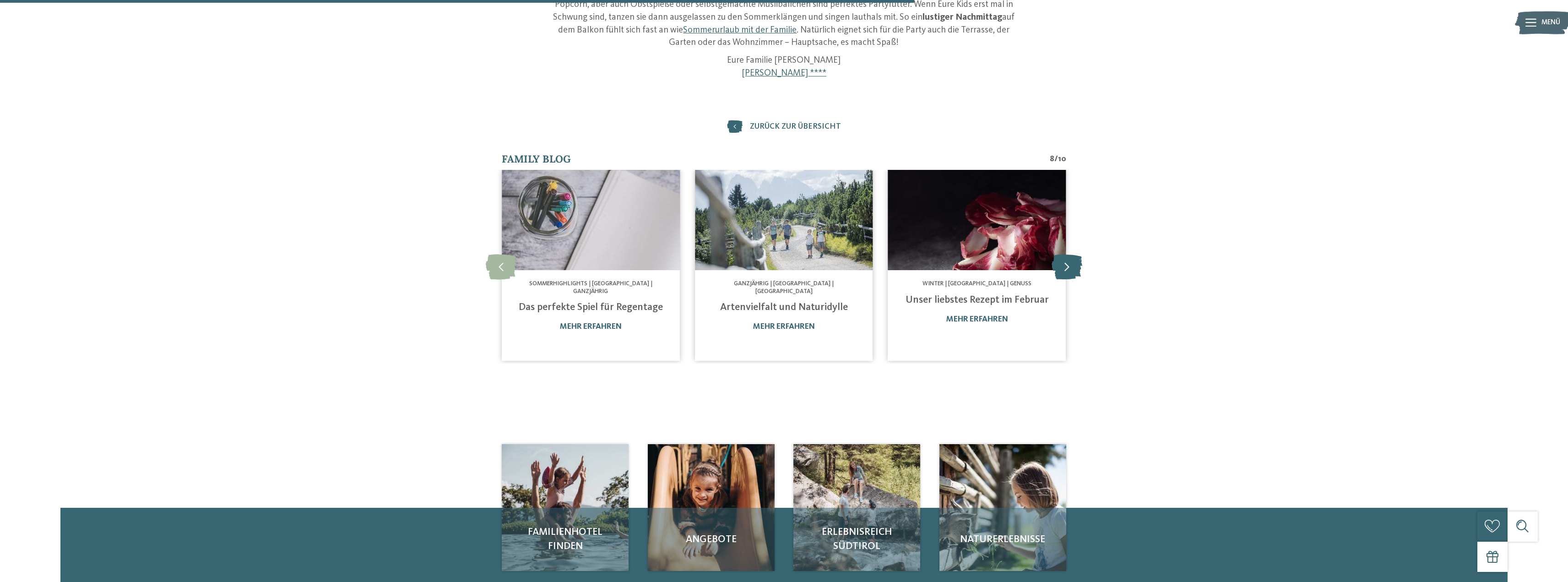
click at [1069, 273] on icon at bounding box center [1067, 267] width 31 height 25
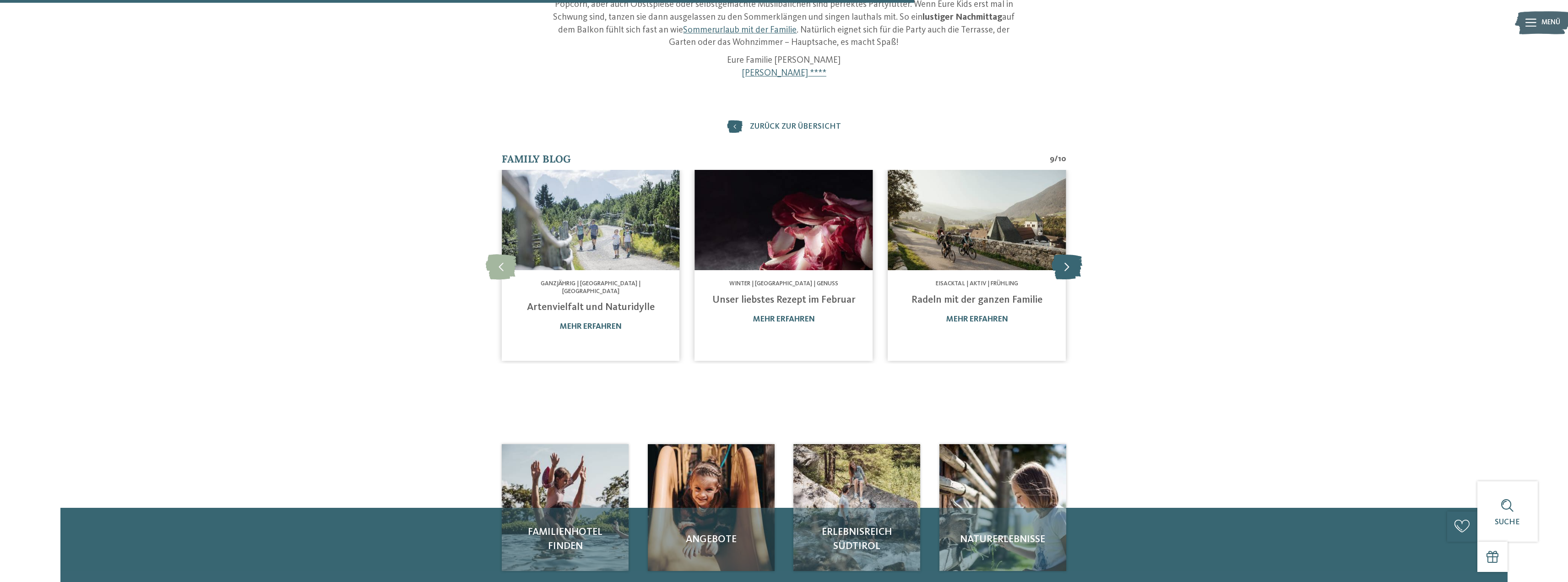
click at [1069, 273] on icon at bounding box center [1067, 267] width 31 height 25
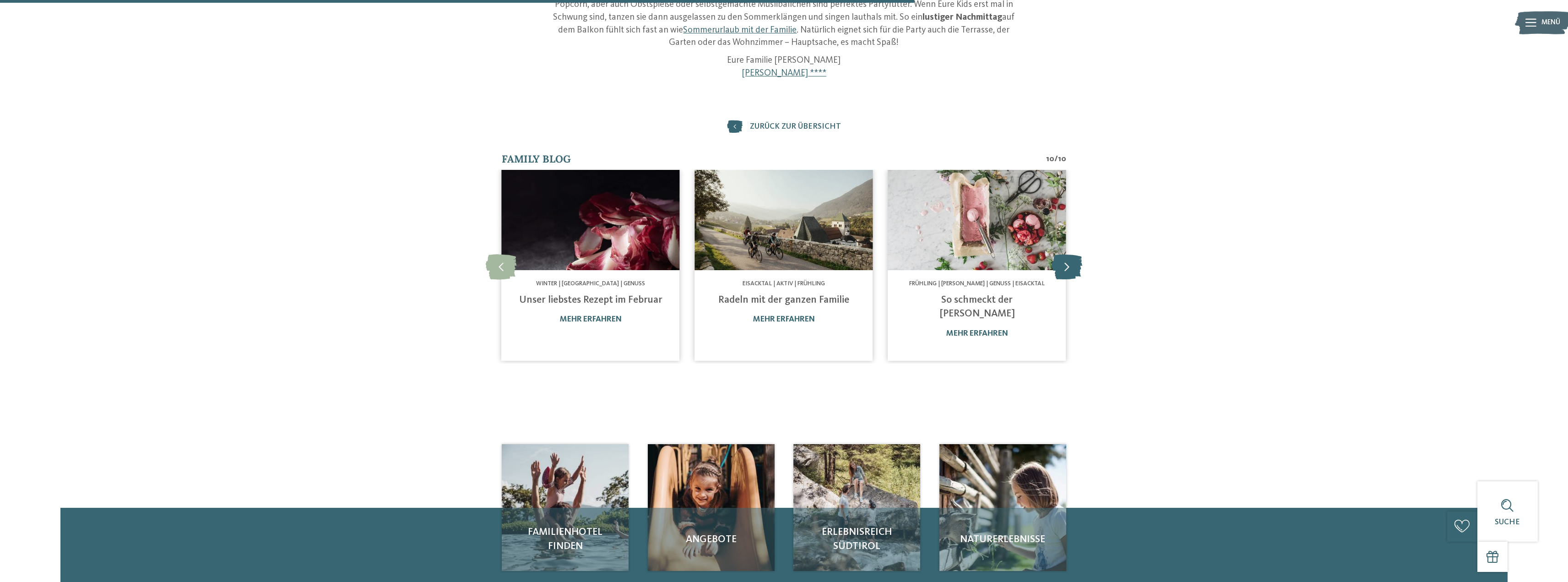
click at [1069, 273] on icon at bounding box center [1067, 267] width 31 height 25
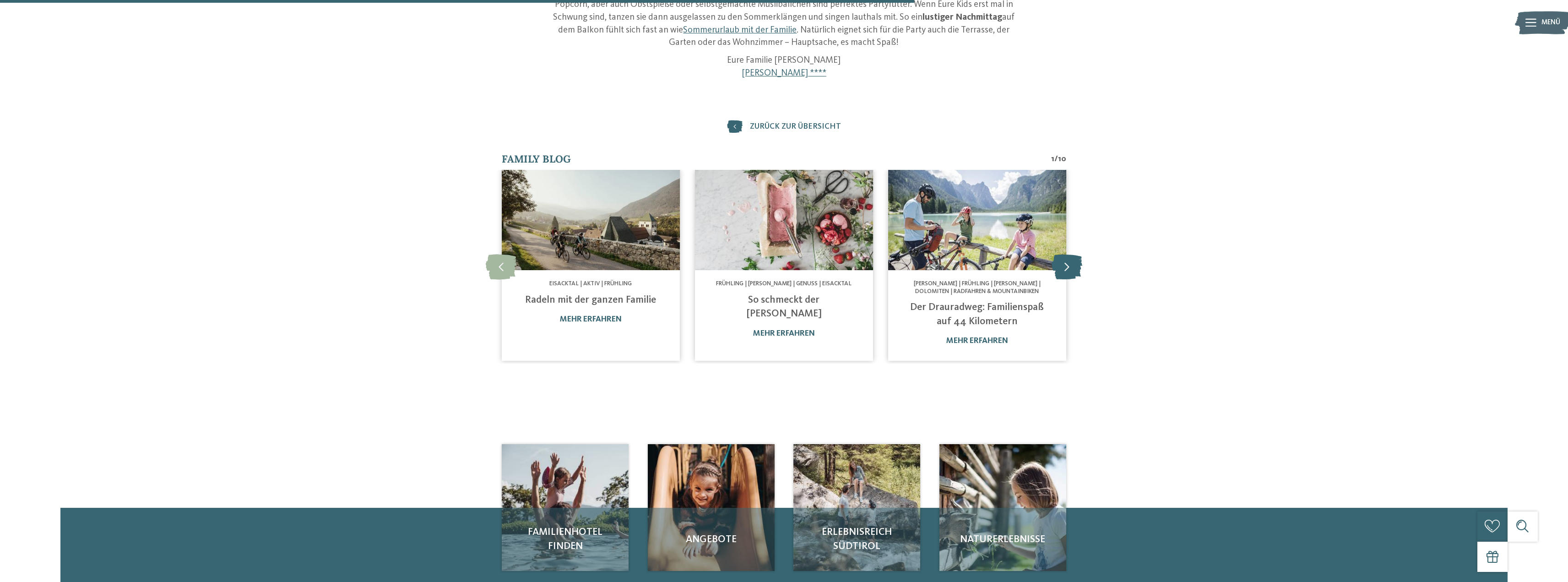
click at [1064, 273] on icon at bounding box center [1067, 267] width 31 height 25
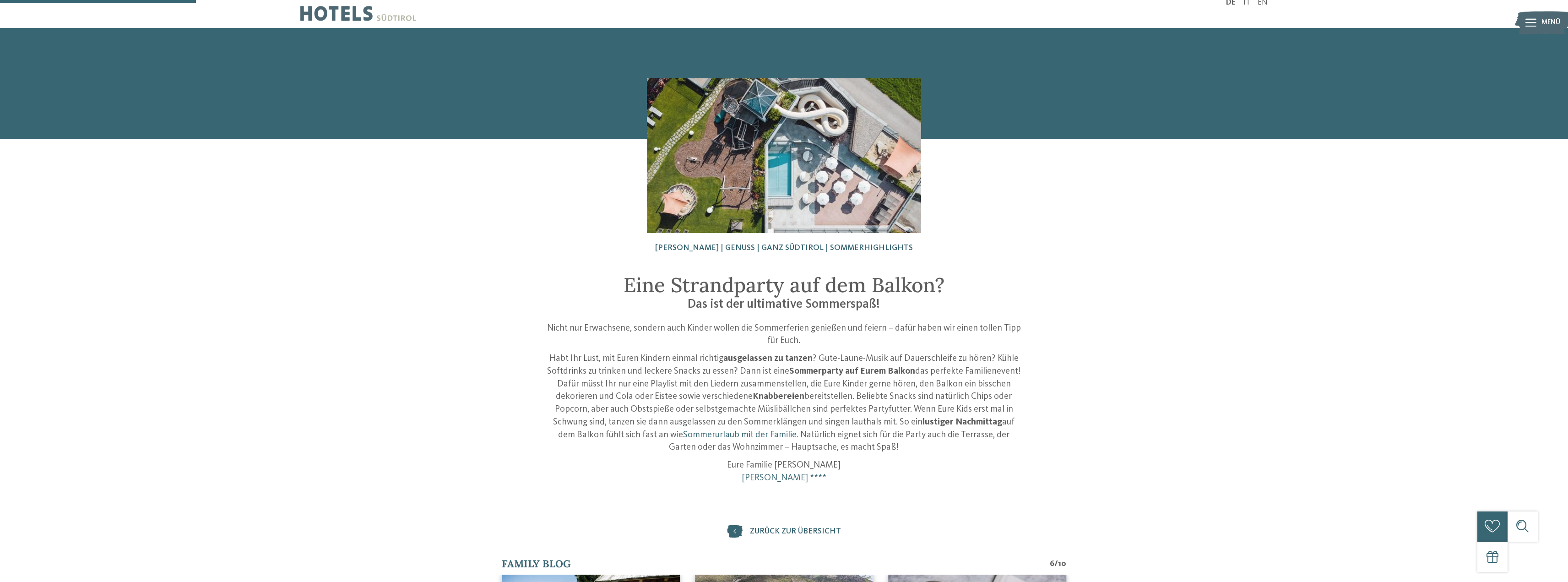
scroll to position [0, 0]
